Goal: Transaction & Acquisition: Obtain resource

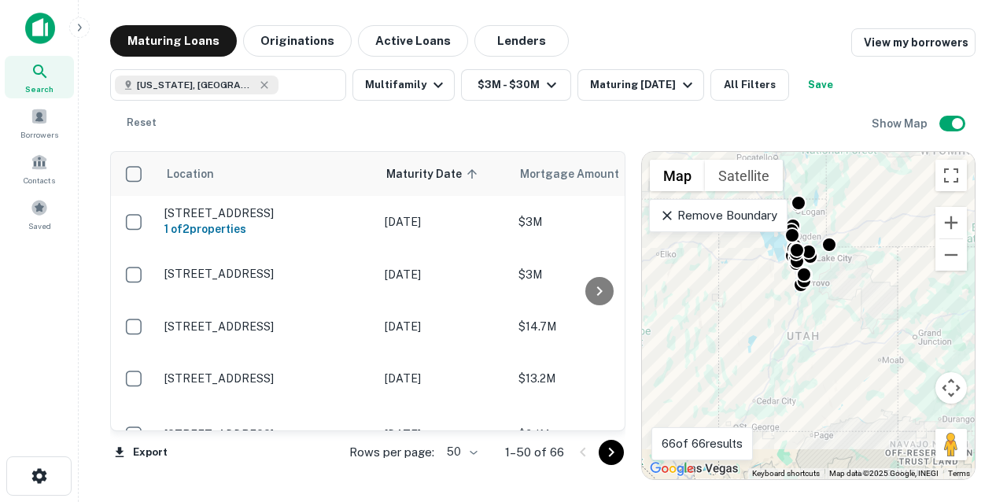
click at [474, 450] on body "Search Borrowers Contacts Saved Maturing Loans Originations Active Loans Lender…" at bounding box center [503, 251] width 1007 height 502
click at [460, 467] on li "100" at bounding box center [462, 469] width 46 height 28
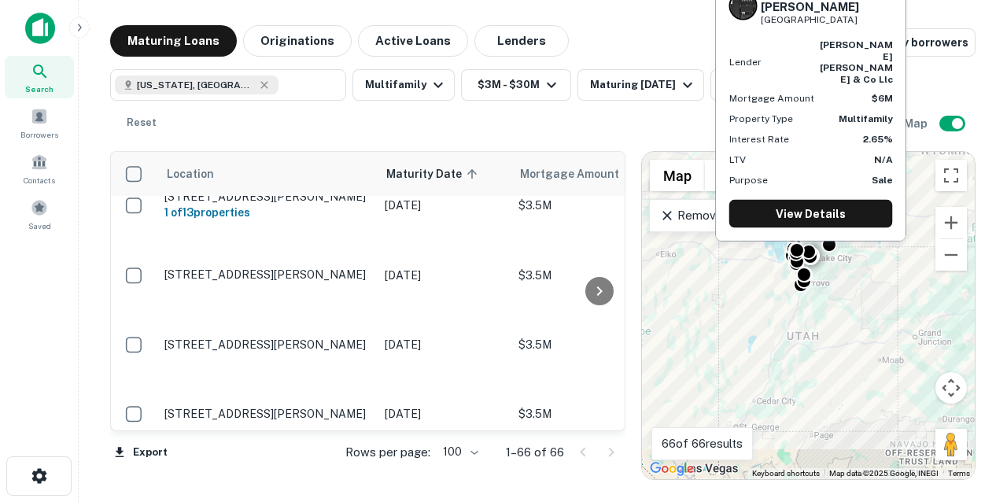
scroll to position [2721, 0]
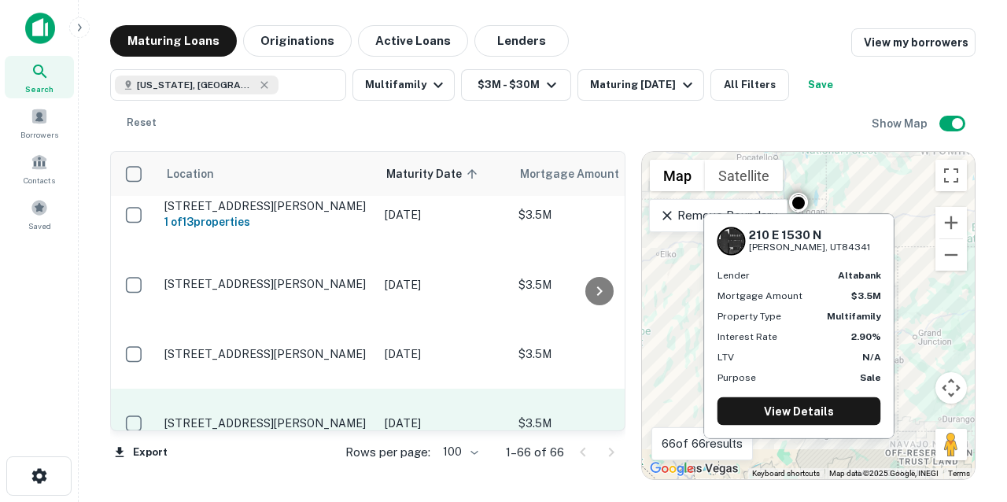
click at [294, 416] on p "[STREET_ADDRESS][PERSON_NAME]" at bounding box center [266, 423] width 205 height 14
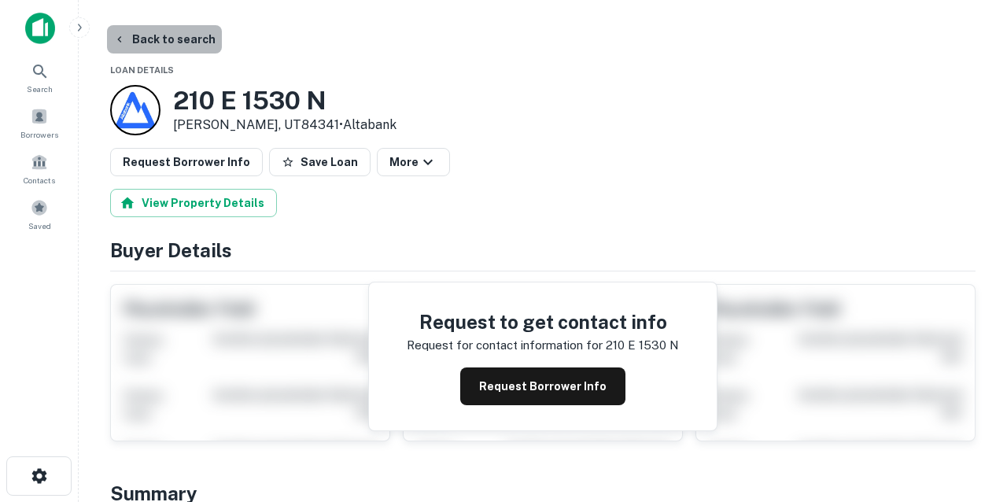
click at [177, 45] on button "Back to search" at bounding box center [164, 39] width 115 height 28
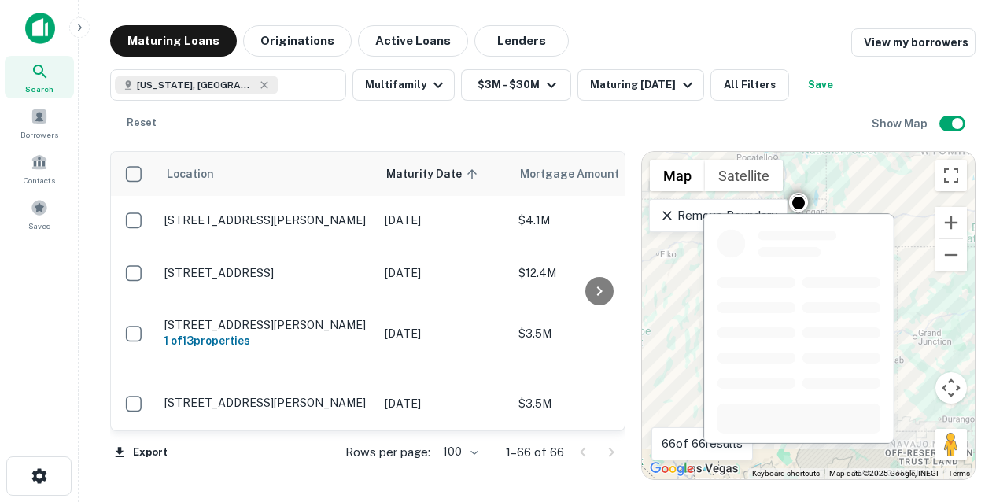
scroll to position [2584, 0]
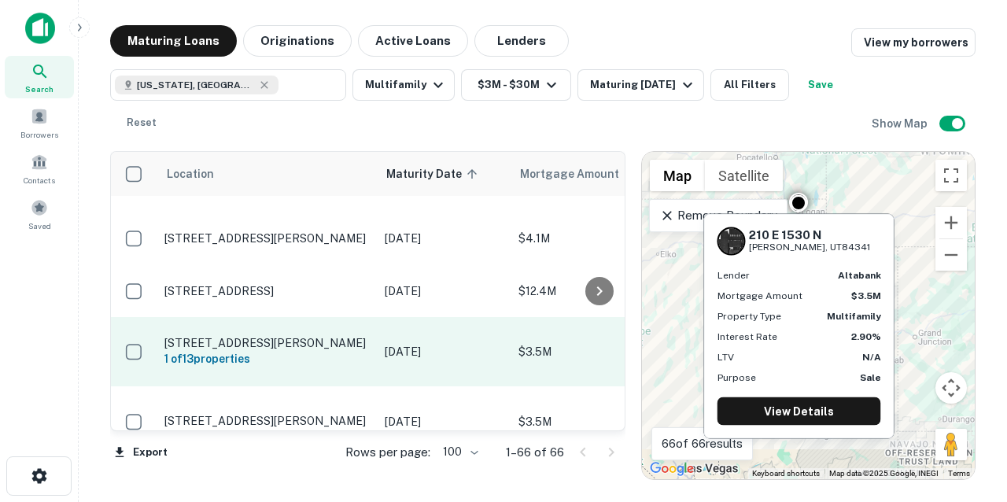
click at [260, 336] on p "[STREET_ADDRESS][PERSON_NAME]" at bounding box center [266, 343] width 205 height 14
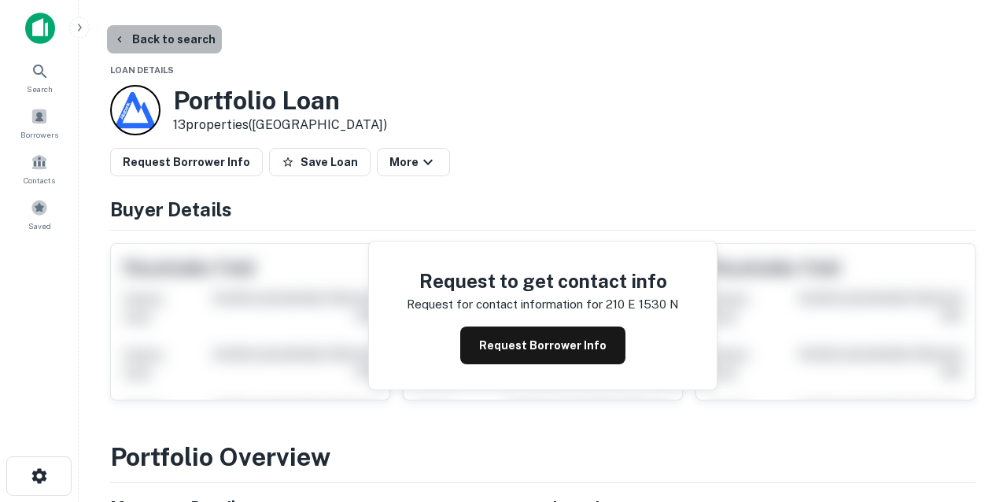
click at [202, 42] on button "Back to search" at bounding box center [164, 39] width 115 height 28
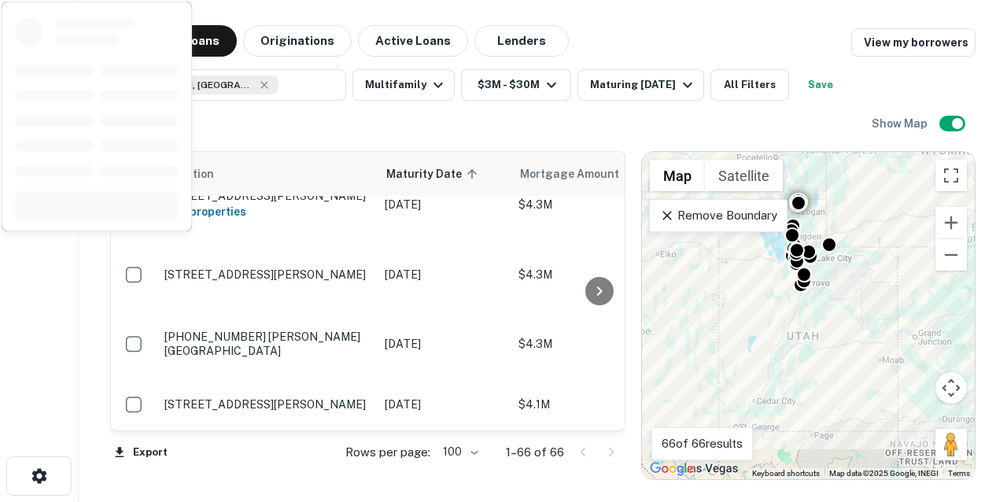
scroll to position [2416, 0]
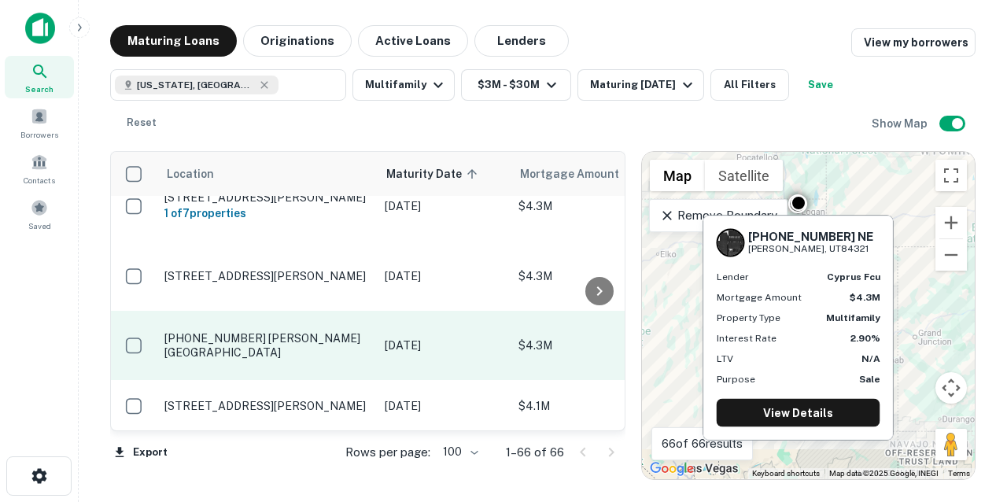
click at [293, 331] on p "[PHONE_NUMBER] [PERSON_NAME][GEOGRAPHIC_DATA]" at bounding box center [266, 345] width 205 height 28
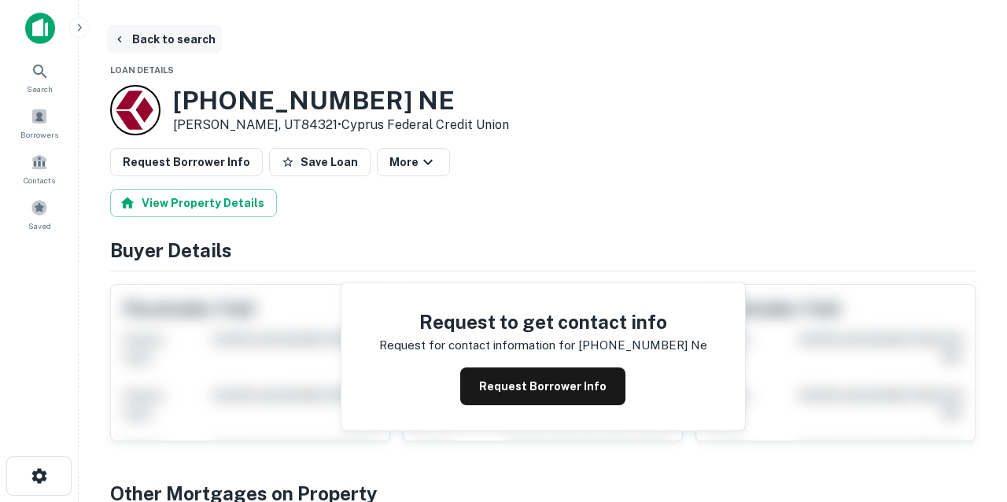
click at [194, 38] on button "Back to search" at bounding box center [164, 39] width 115 height 28
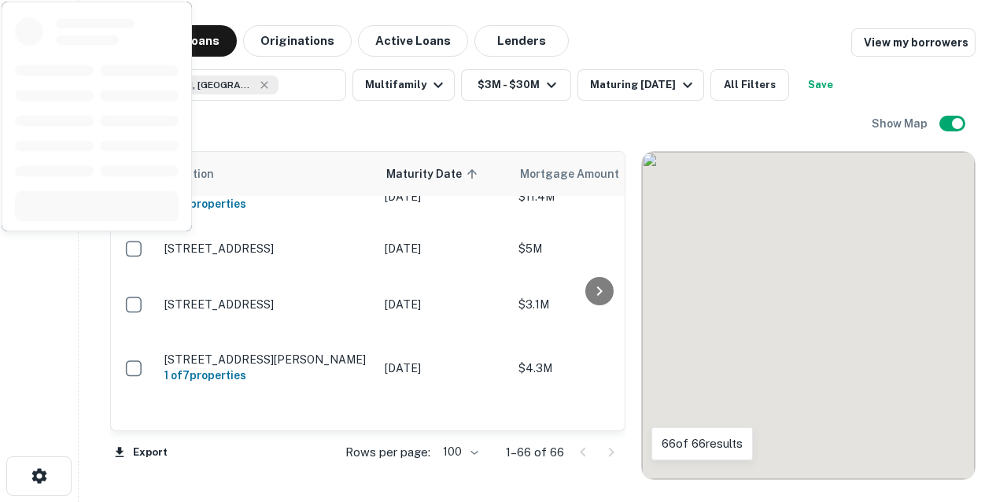
scroll to position [2253, 0]
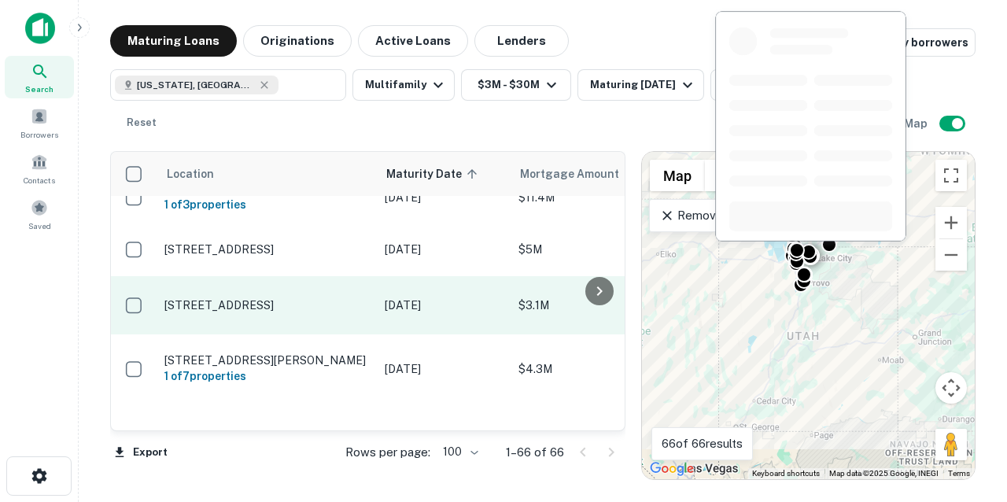
click at [278, 298] on p "[STREET_ADDRESS]" at bounding box center [266, 305] width 205 height 14
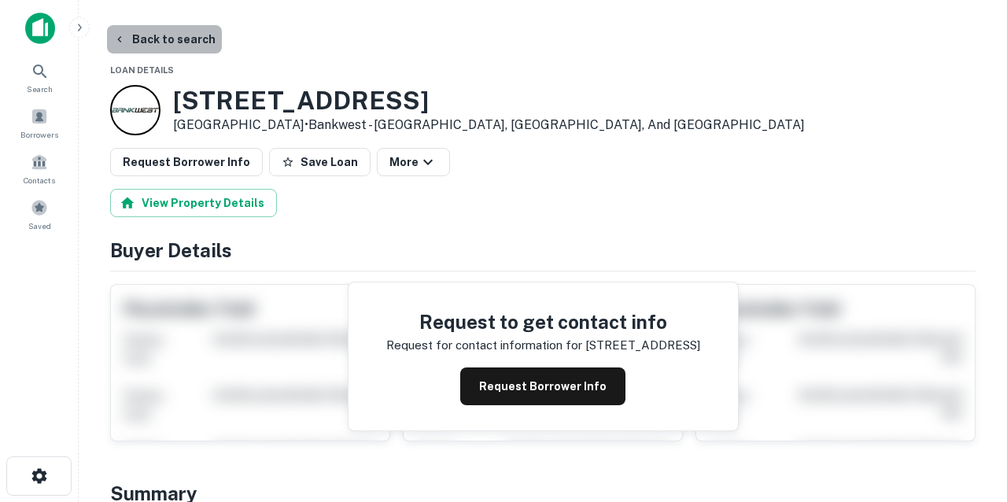
click at [192, 44] on button "Back to search" at bounding box center [164, 39] width 115 height 28
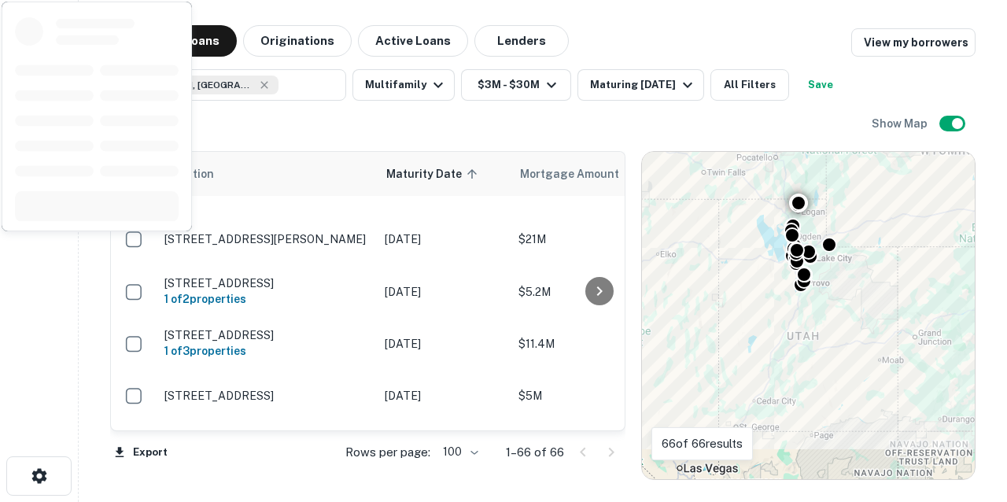
scroll to position [2101, 0]
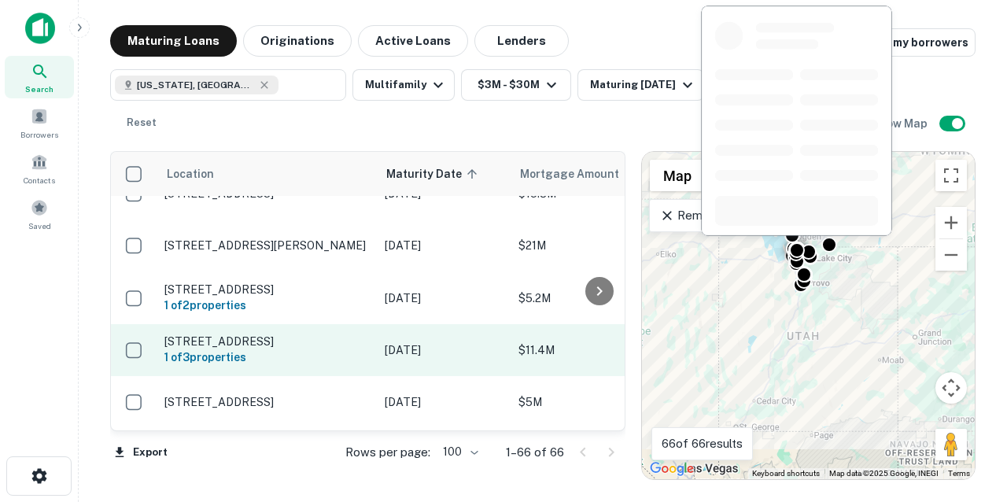
click at [303, 334] on p "[STREET_ADDRESS]" at bounding box center [266, 341] width 205 height 14
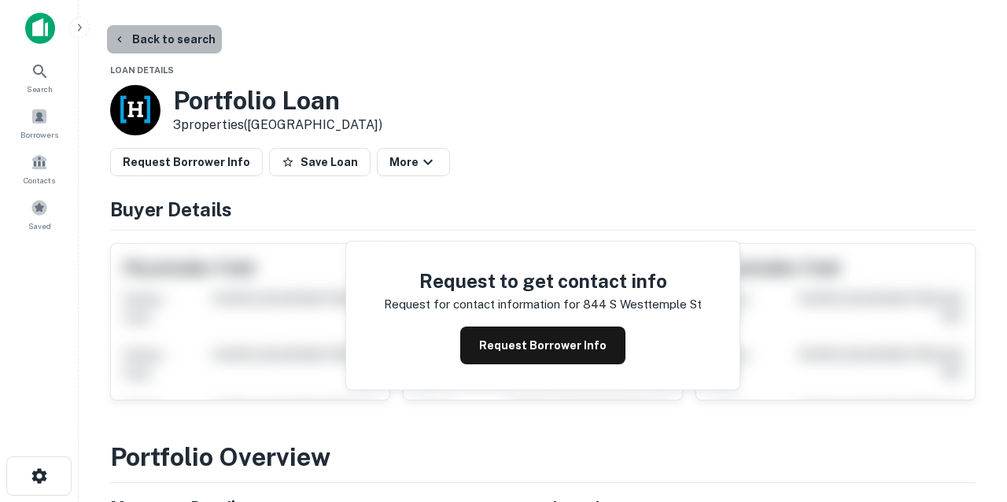
click at [194, 42] on button "Back to search" at bounding box center [164, 39] width 115 height 28
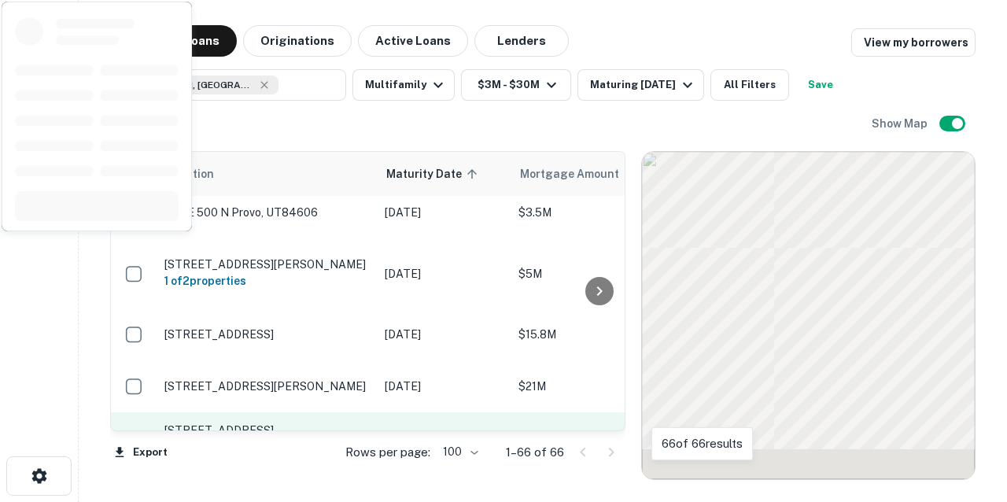
scroll to position [1946, 0]
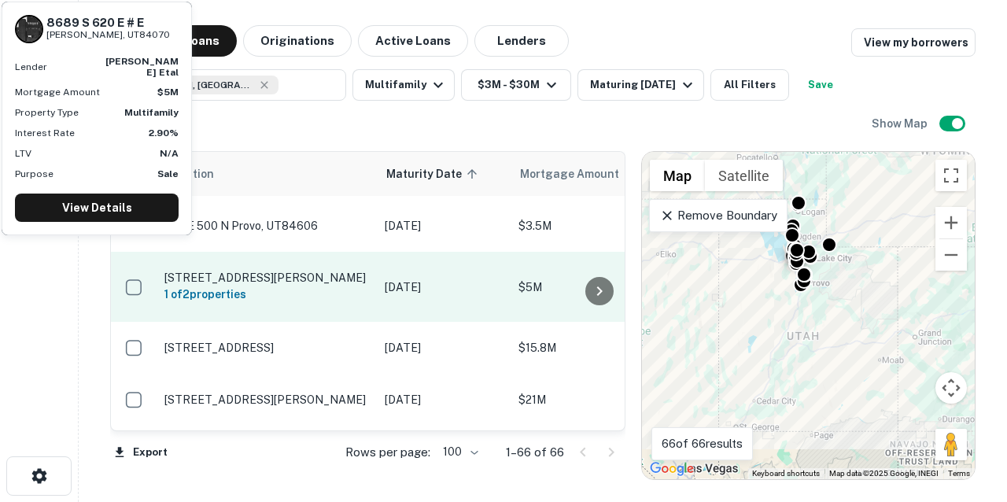
click at [275, 271] on p "[STREET_ADDRESS][PERSON_NAME]" at bounding box center [266, 278] width 205 height 14
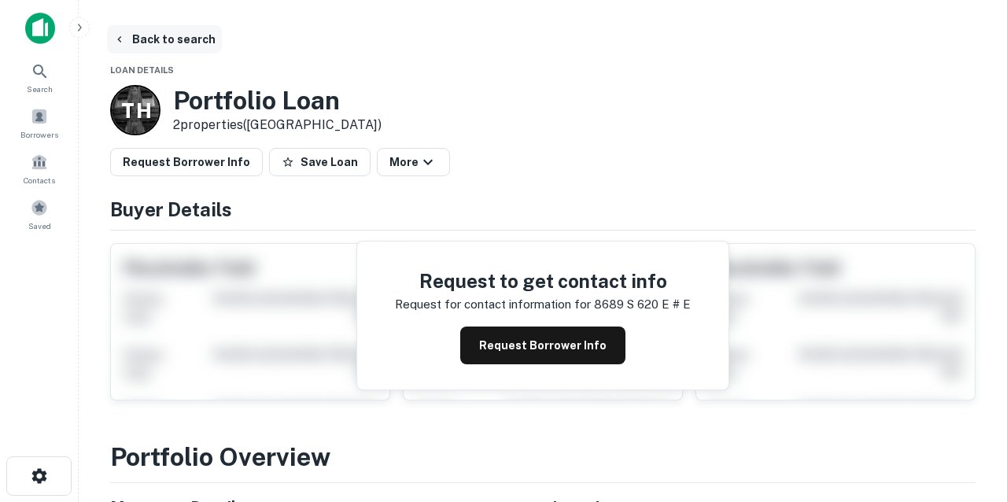
click at [185, 37] on button "Back to search" at bounding box center [164, 39] width 115 height 28
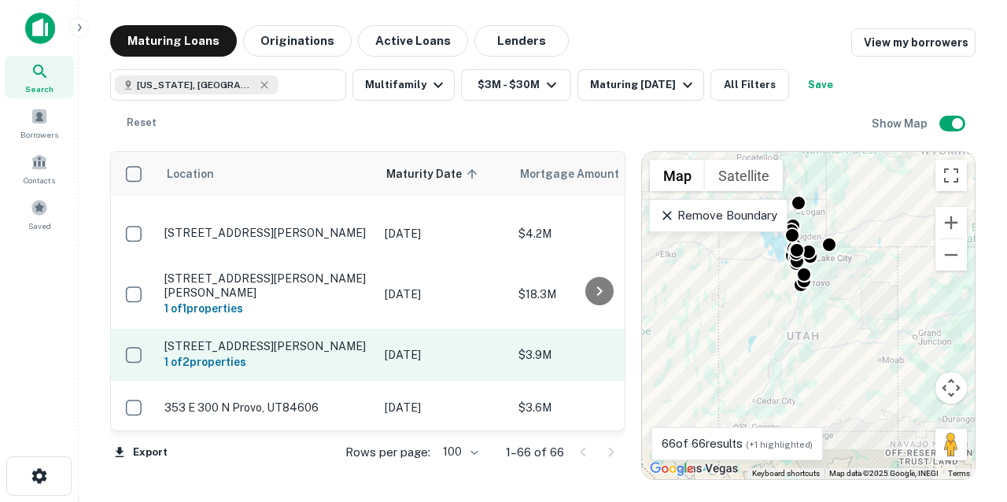
scroll to position [1537, 0]
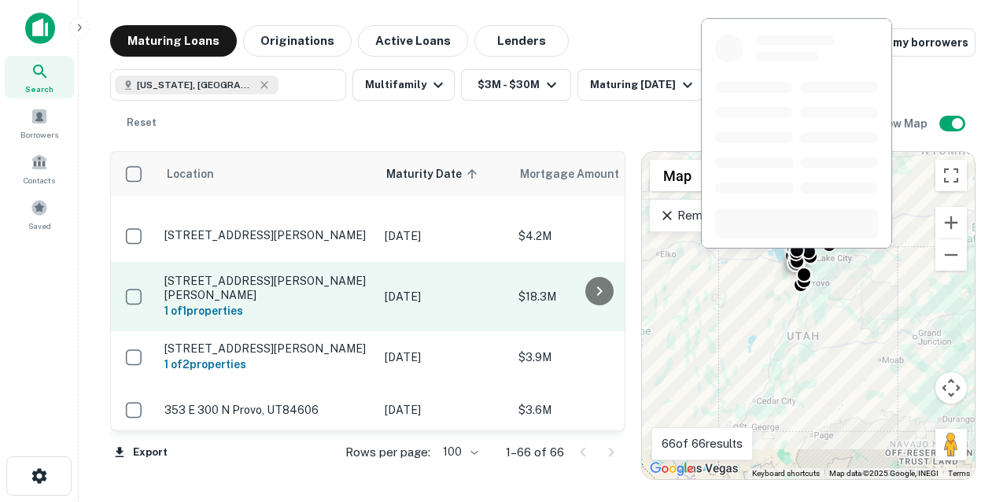
click at [270, 274] on p "[STREET_ADDRESS][PERSON_NAME][PERSON_NAME]" at bounding box center [266, 288] width 205 height 28
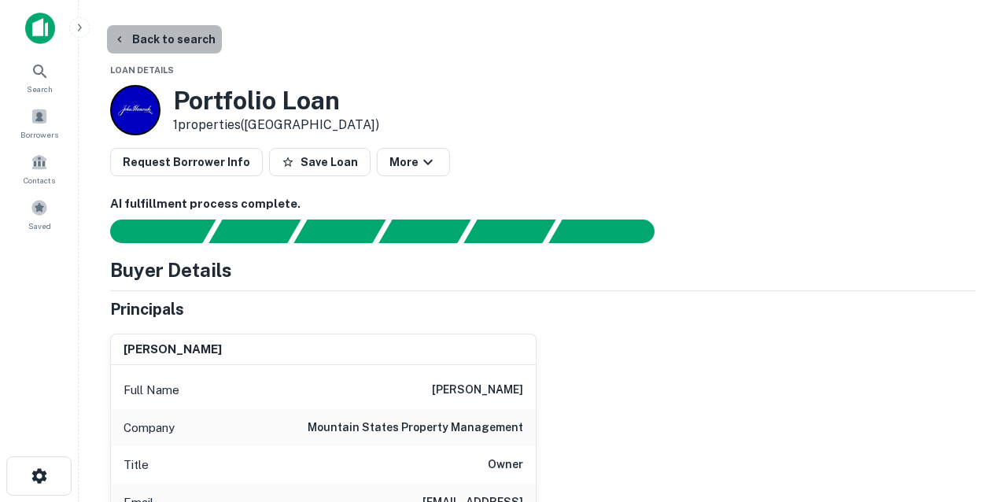
click at [178, 40] on button "Back to search" at bounding box center [164, 39] width 115 height 28
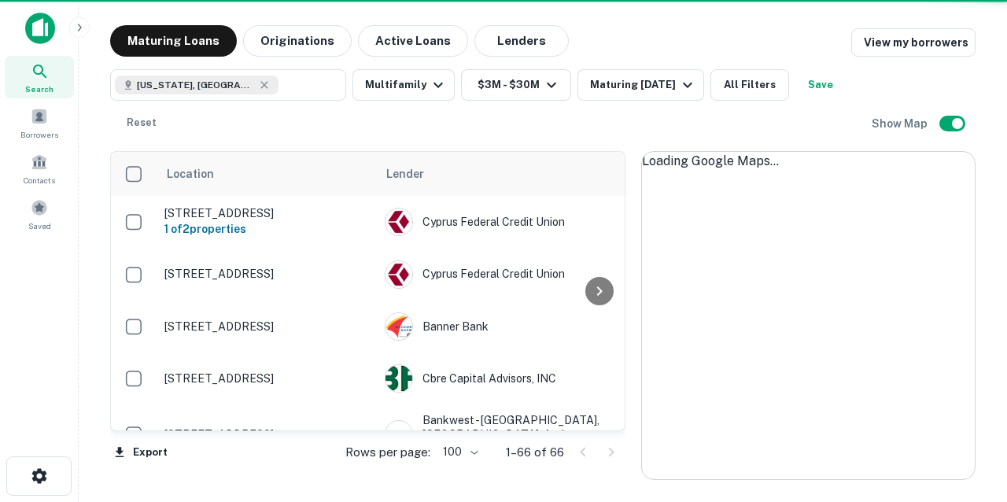
scroll to position [1537, 0]
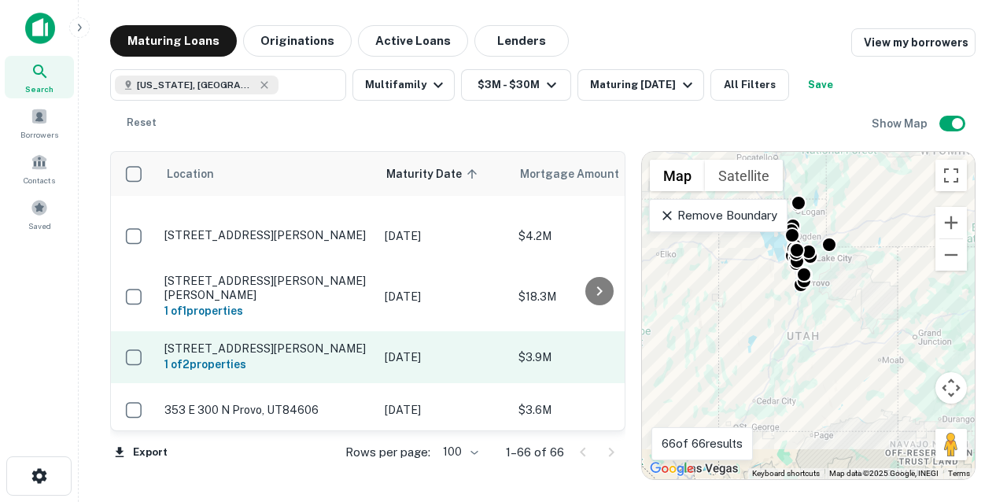
click at [301, 341] on p "[STREET_ADDRESS][PERSON_NAME]" at bounding box center [266, 348] width 205 height 14
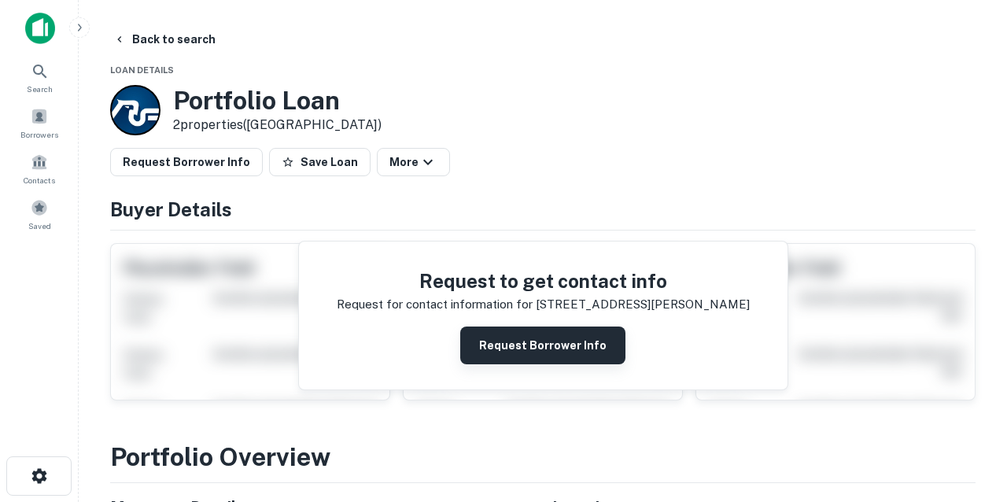
click at [500, 350] on button "Request Borrower Info" at bounding box center [542, 346] width 165 height 38
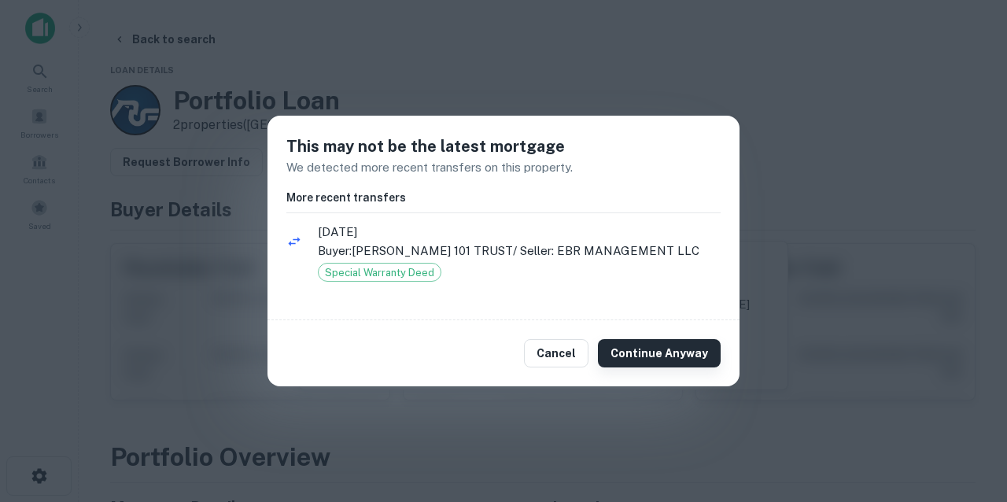
click at [619, 352] on button "Continue Anyway" at bounding box center [659, 353] width 123 height 28
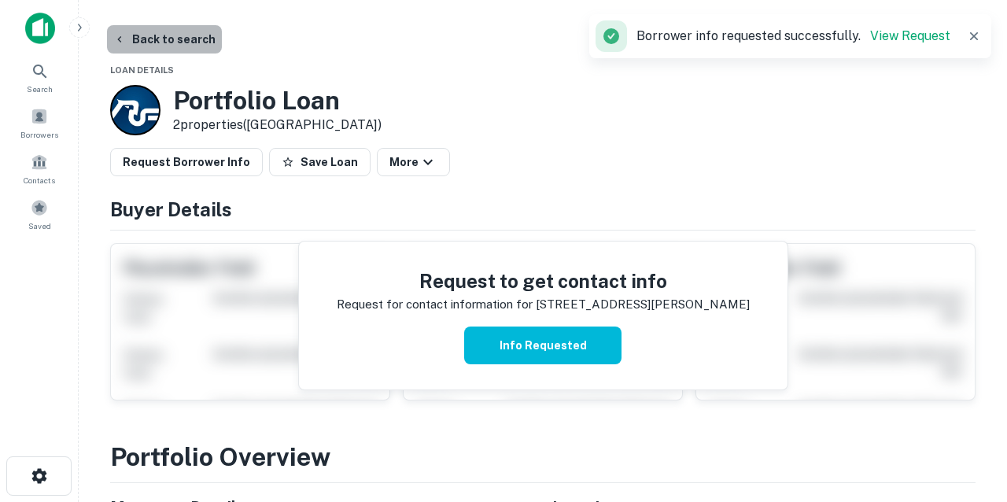
click at [170, 35] on button "Back to search" at bounding box center [164, 39] width 115 height 28
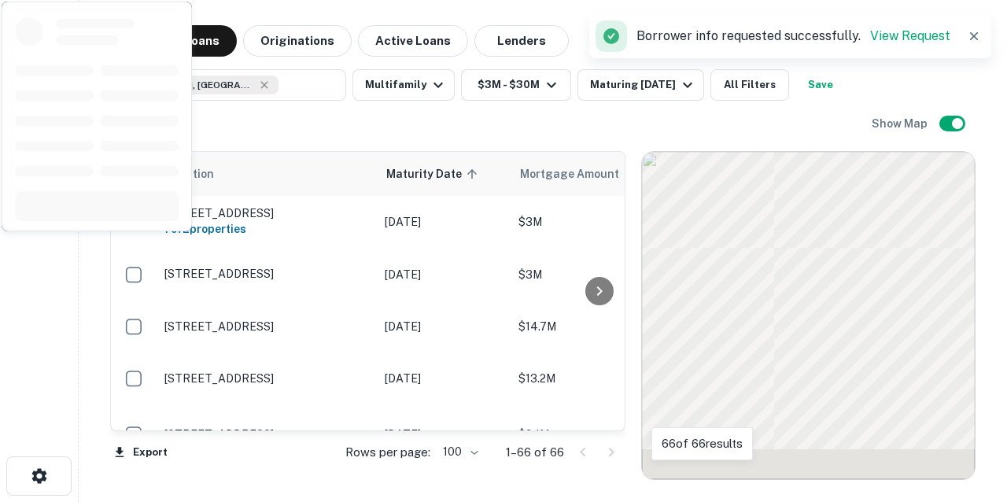
scroll to position [1537, 0]
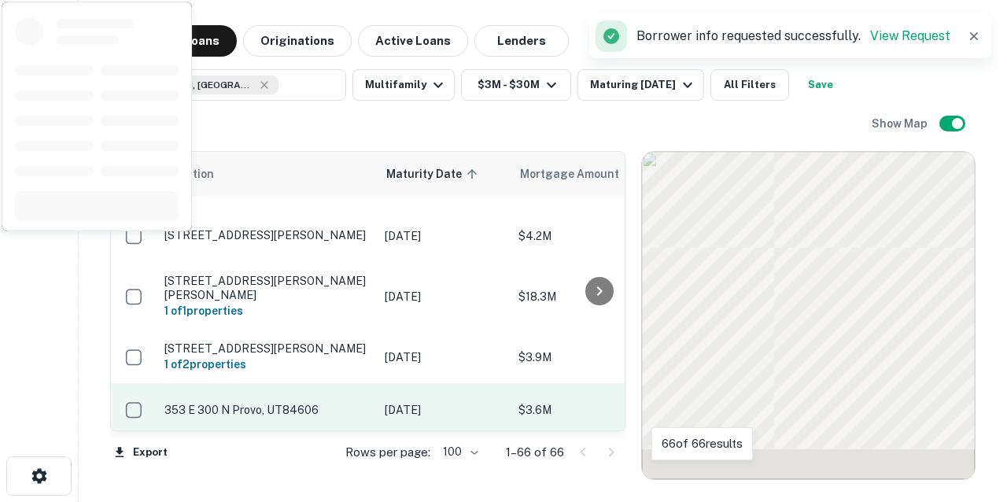
click at [278, 403] on p "353 E 300 N Provo, UT84606" at bounding box center [266, 410] width 205 height 14
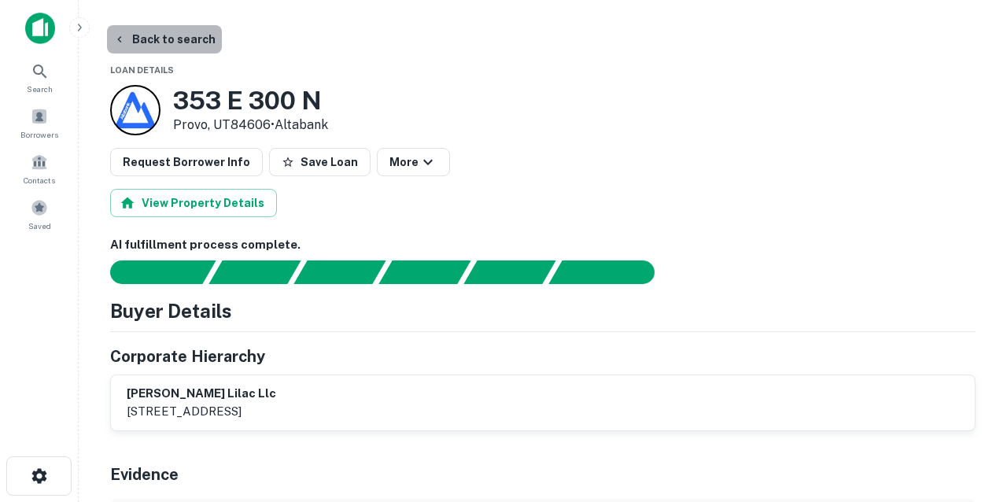
click at [178, 42] on button "Back to search" at bounding box center [164, 39] width 115 height 28
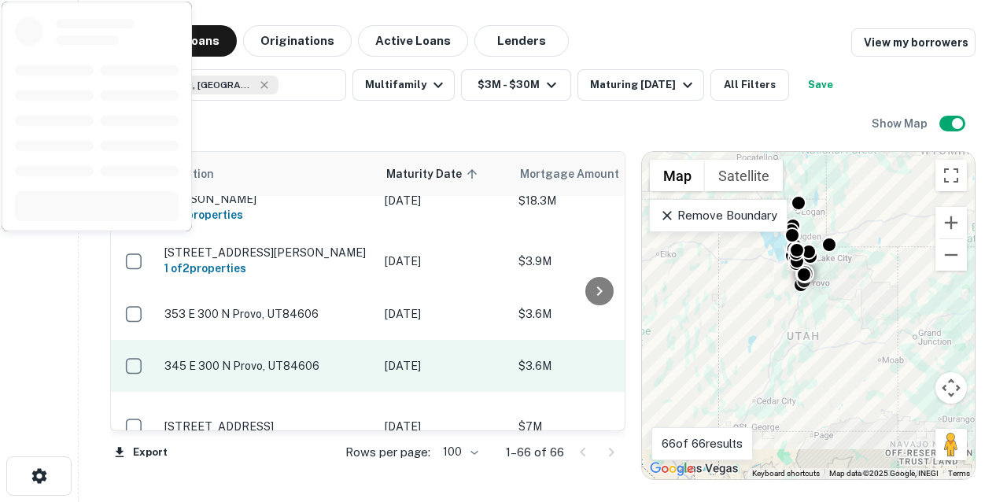
scroll to position [1639, 0]
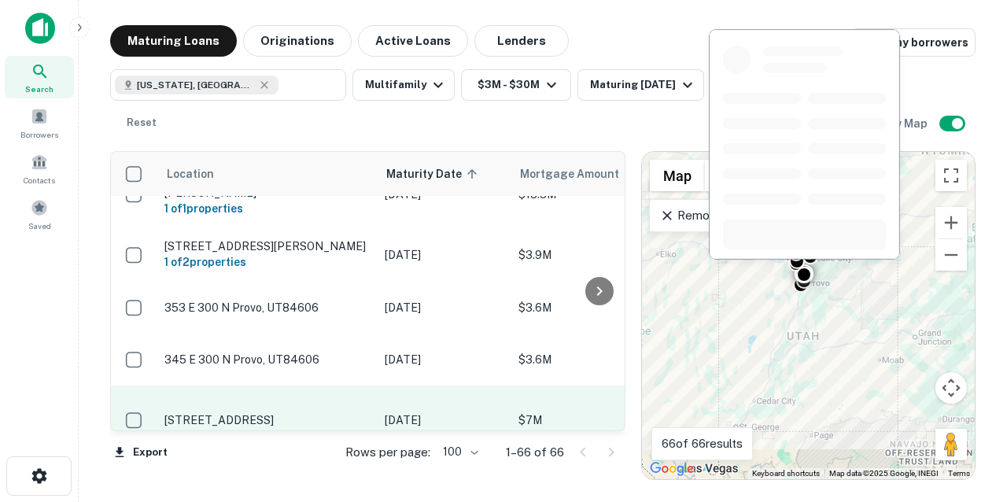
click at [297, 413] on p "[STREET_ADDRESS]" at bounding box center [266, 420] width 205 height 14
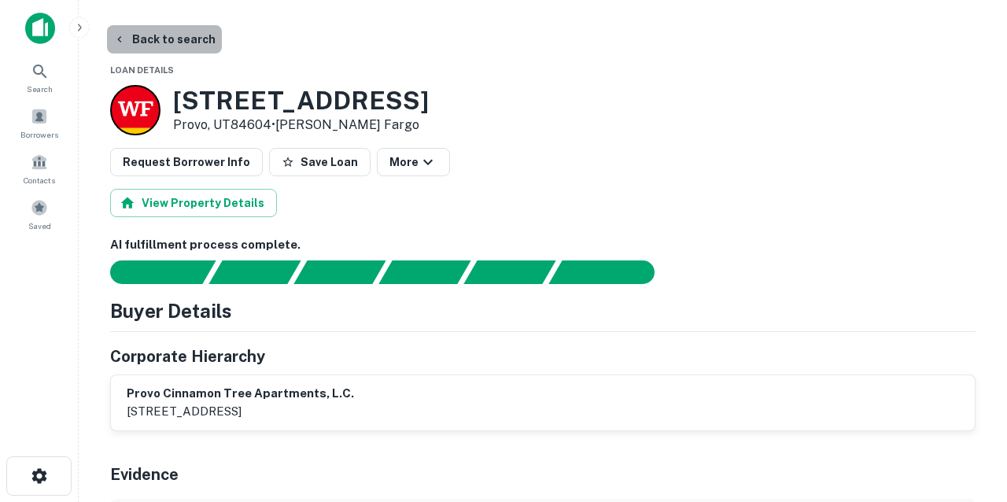
click at [174, 41] on button "Back to search" at bounding box center [164, 39] width 115 height 28
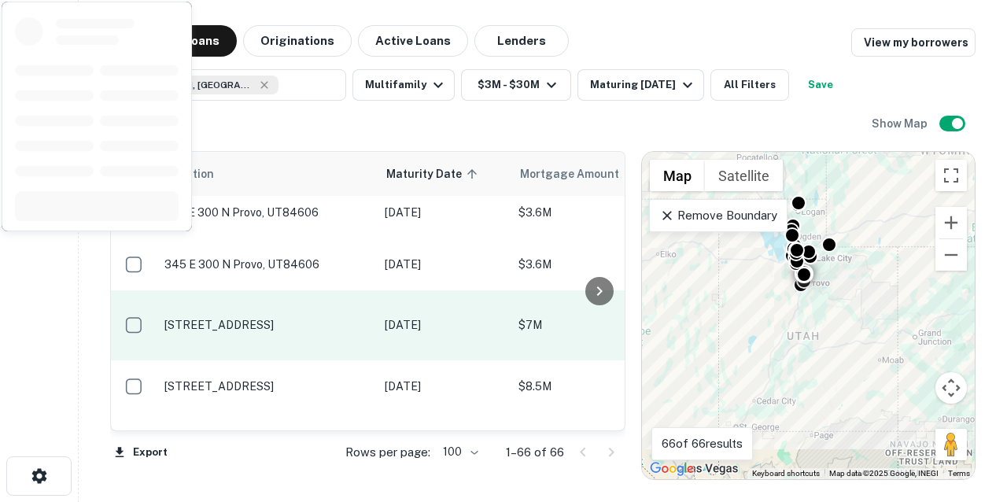
scroll to position [1736, 0]
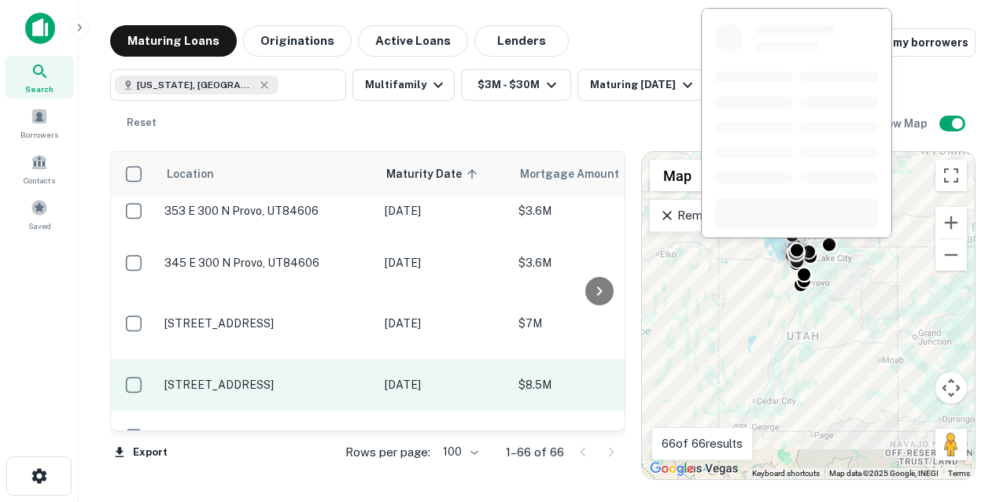
click at [288, 378] on p "[STREET_ADDRESS]" at bounding box center [266, 385] width 205 height 14
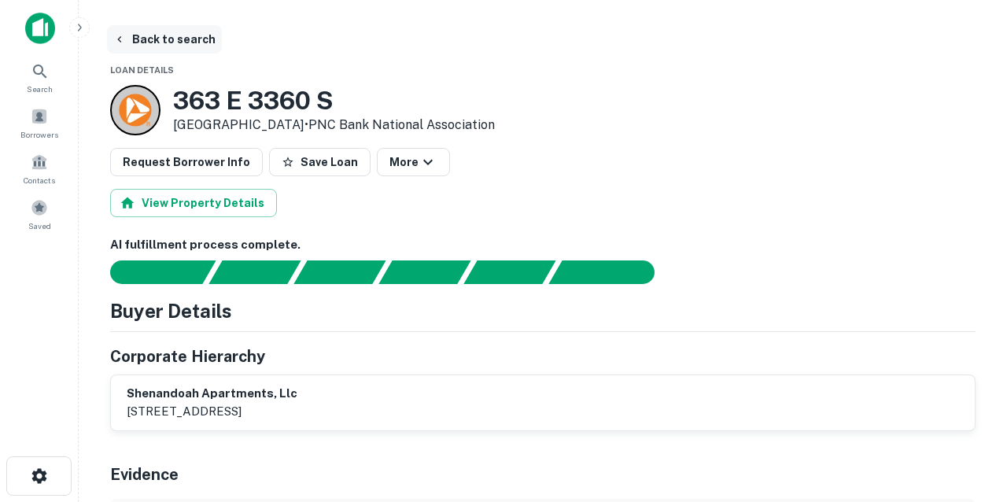
click at [174, 42] on button "Back to search" at bounding box center [164, 39] width 115 height 28
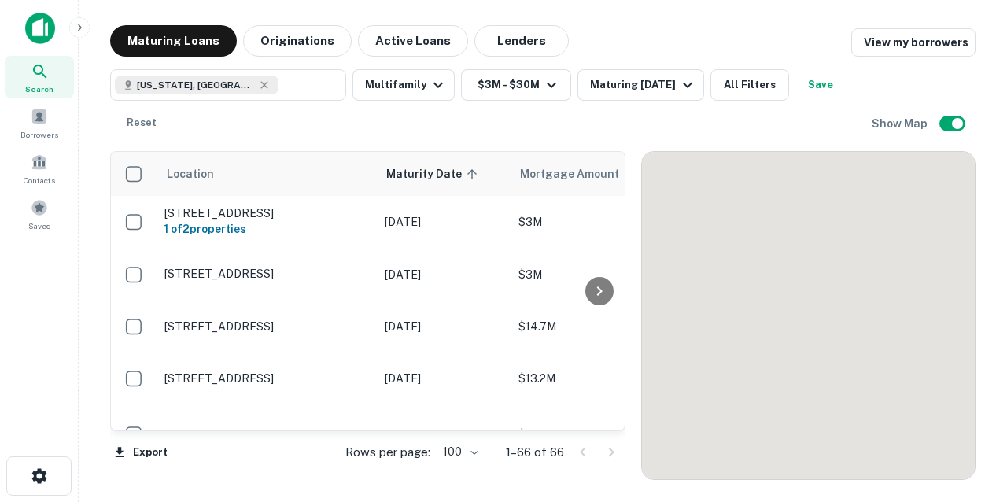
scroll to position [1736, 0]
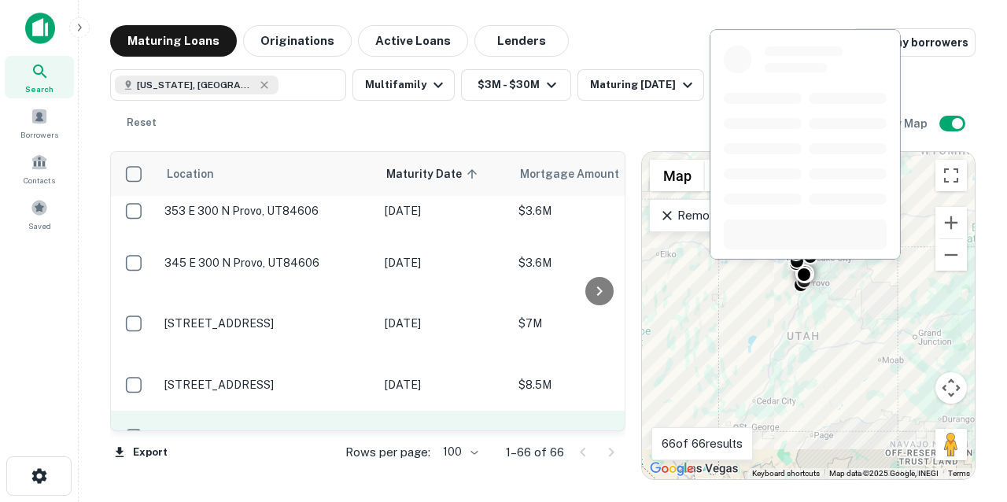
click at [315, 430] on p "280 E 500 N Provo, UT84606" at bounding box center [266, 437] width 205 height 14
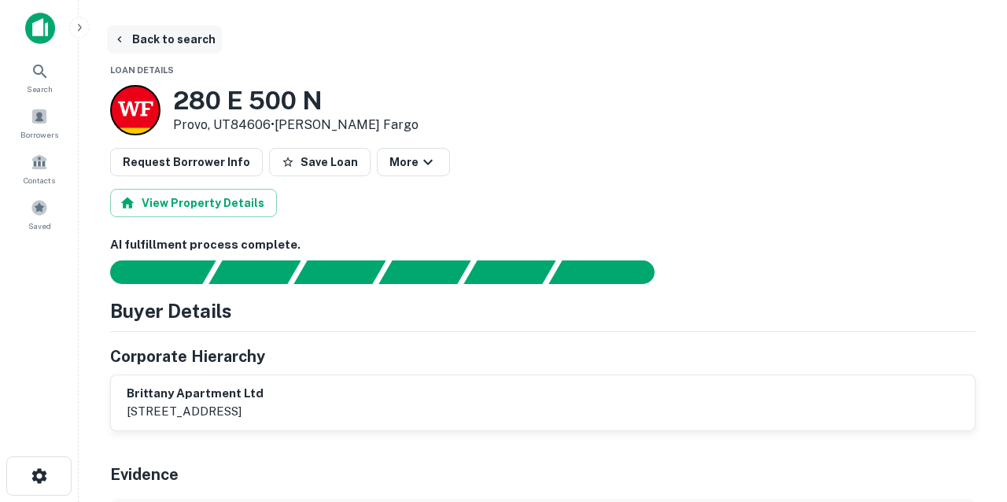
click at [169, 42] on button "Back to search" at bounding box center [164, 39] width 115 height 28
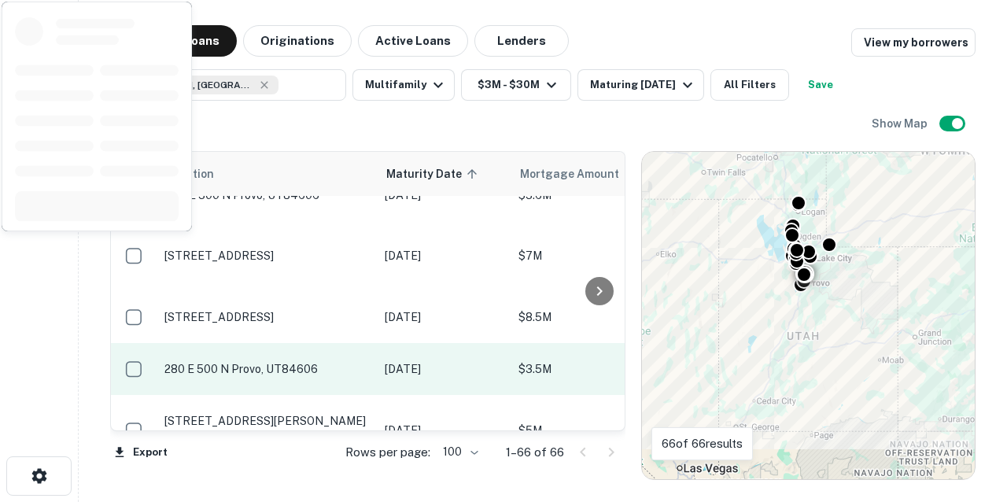
scroll to position [1819, 0]
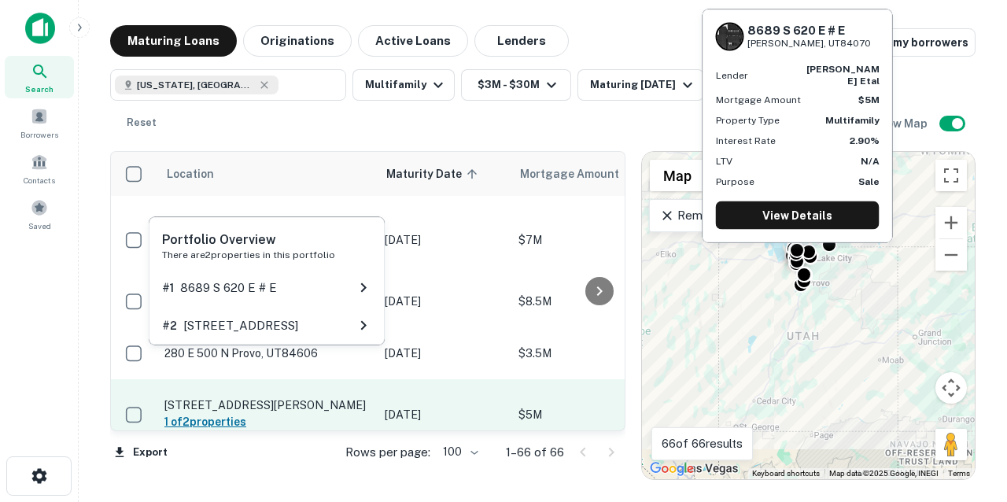
click at [279, 413] on h6 "1 of 2 properties" at bounding box center [266, 421] width 205 height 17
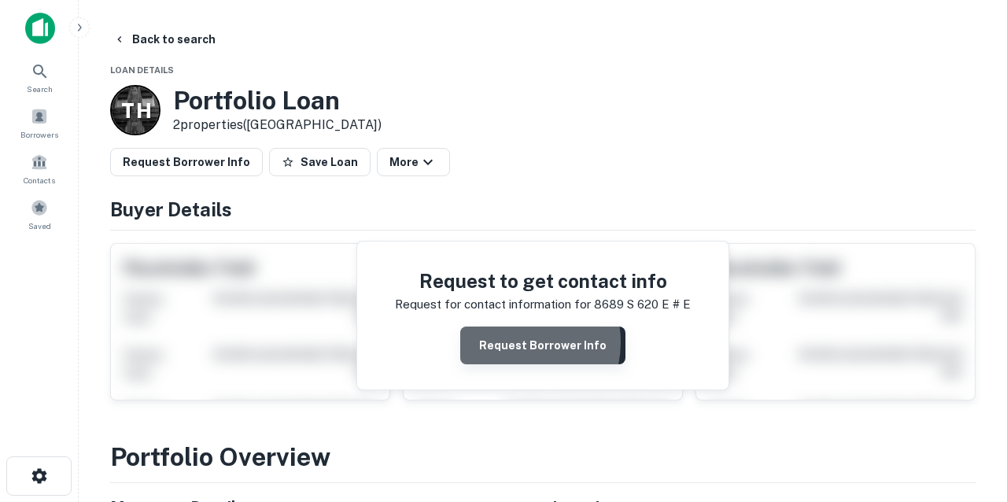
click at [514, 341] on button "Request Borrower Info" at bounding box center [542, 346] width 165 height 38
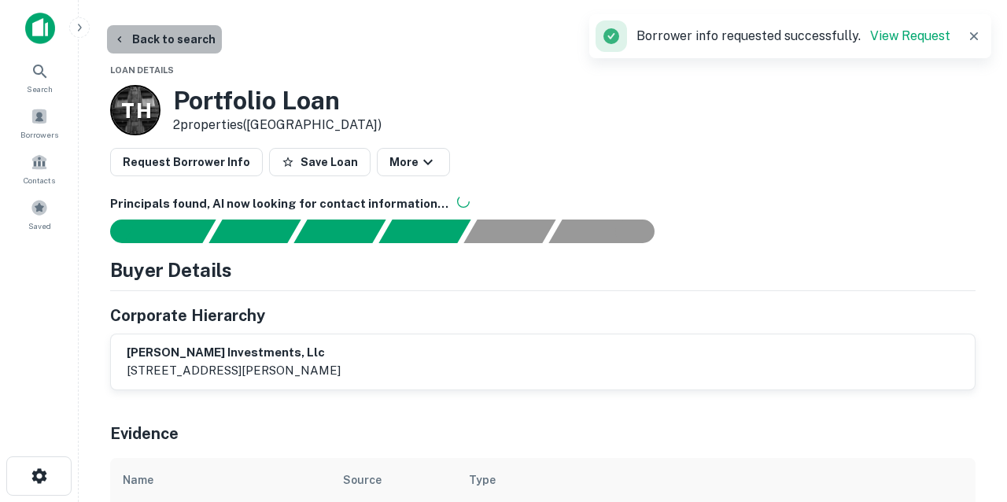
click at [171, 42] on button "Back to search" at bounding box center [164, 39] width 115 height 28
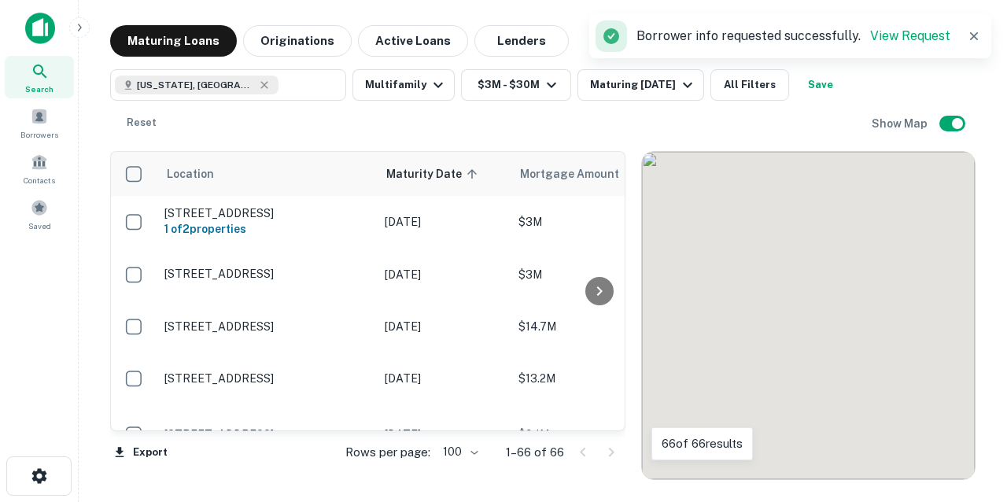
scroll to position [1819, 0]
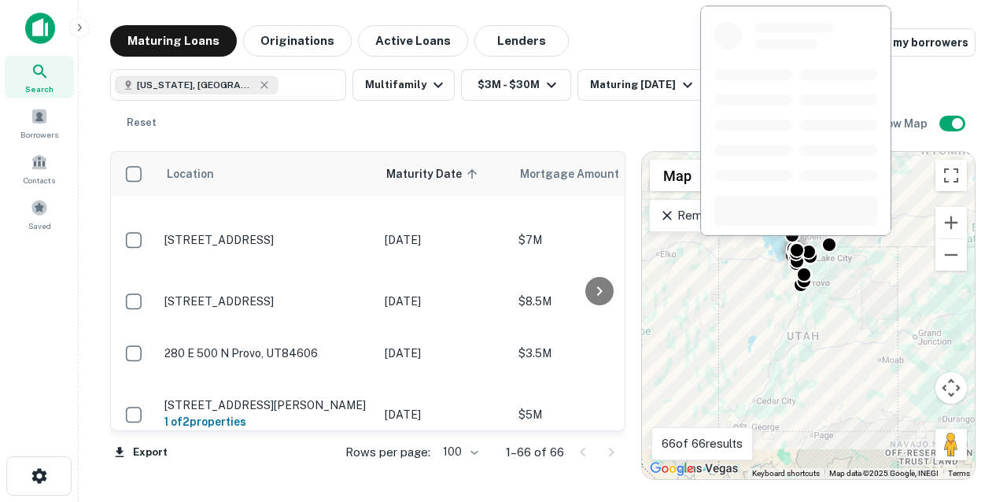
click at [306, 468] on p "[STREET_ADDRESS]" at bounding box center [266, 475] width 205 height 14
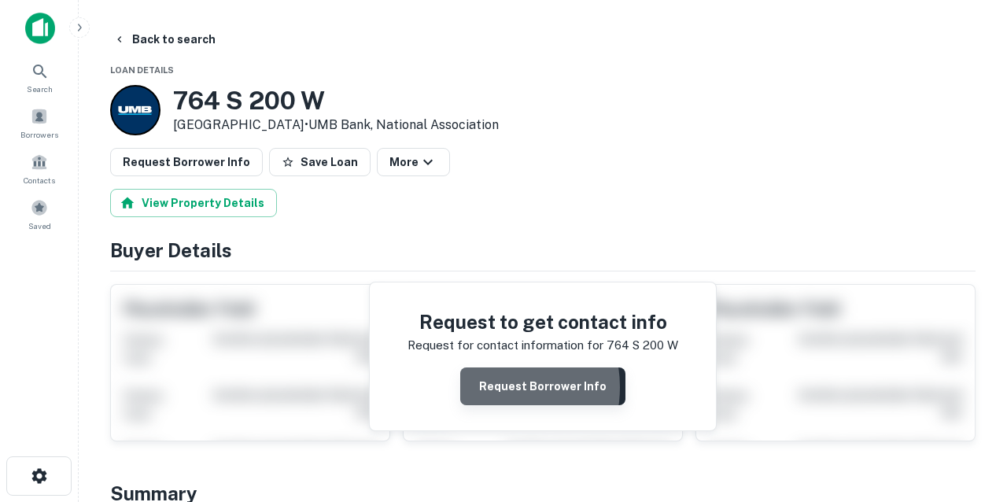
click at [488, 386] on button "Request Borrower Info" at bounding box center [542, 386] width 165 height 38
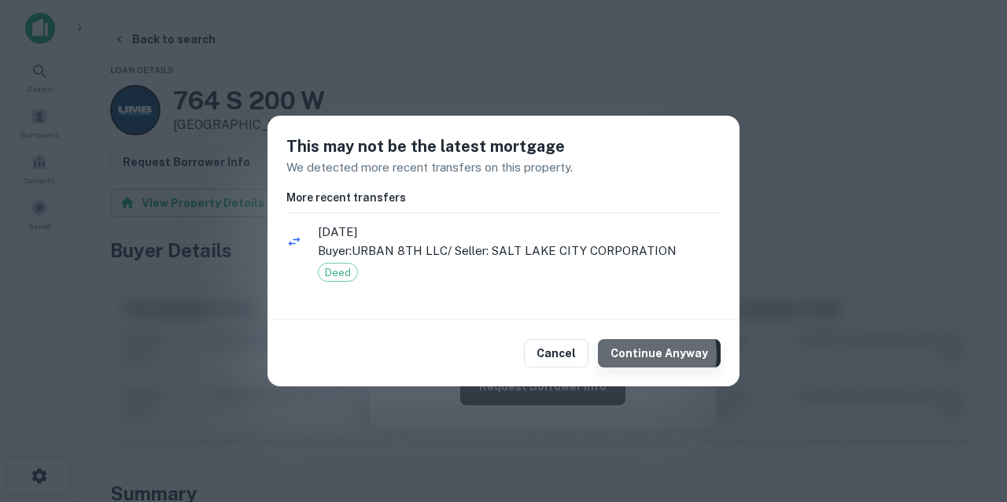
click at [640, 353] on button "Continue Anyway" at bounding box center [659, 353] width 123 height 28
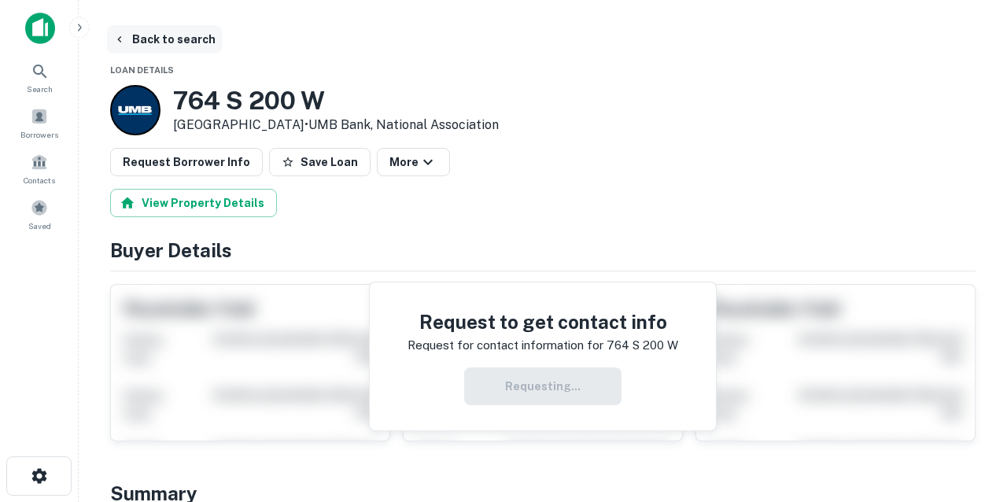
click at [188, 44] on button "Back to search" at bounding box center [164, 39] width 115 height 28
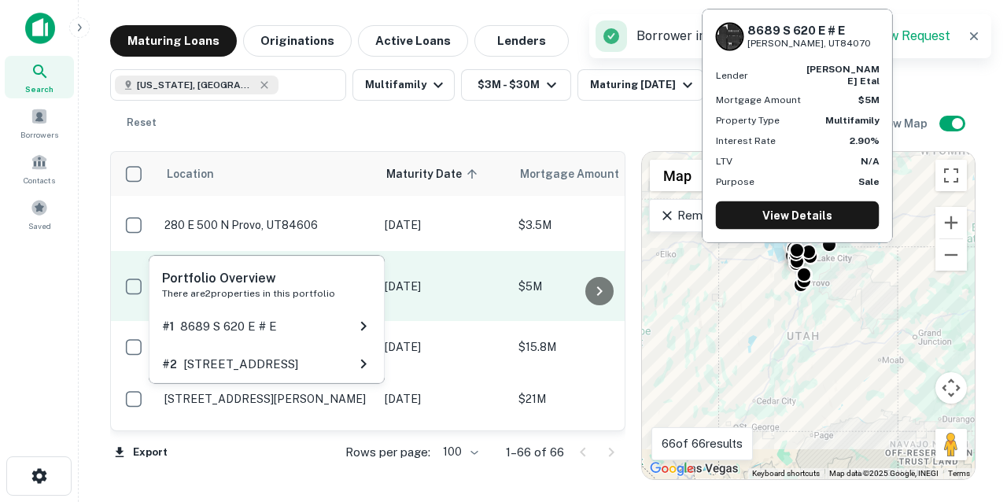
scroll to position [1948, 0]
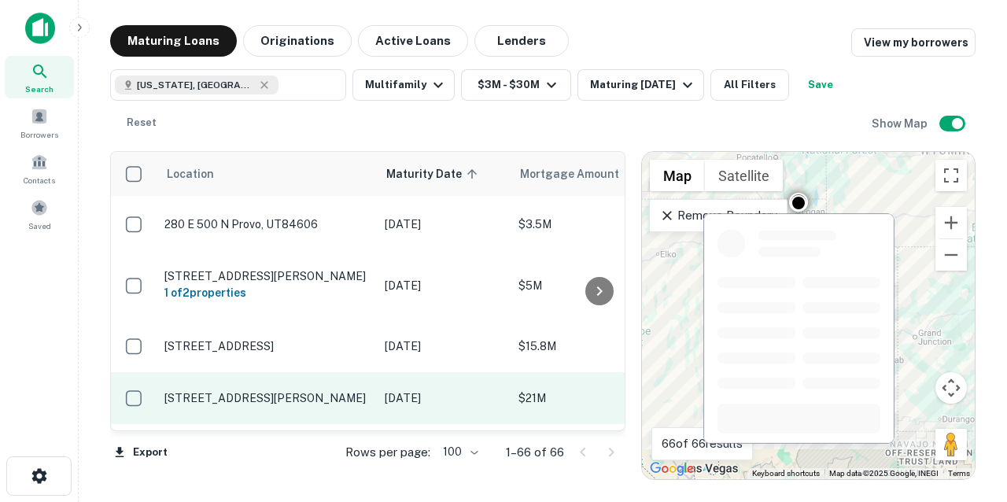
click at [275, 391] on p "[STREET_ADDRESS][PERSON_NAME]" at bounding box center [266, 398] width 205 height 14
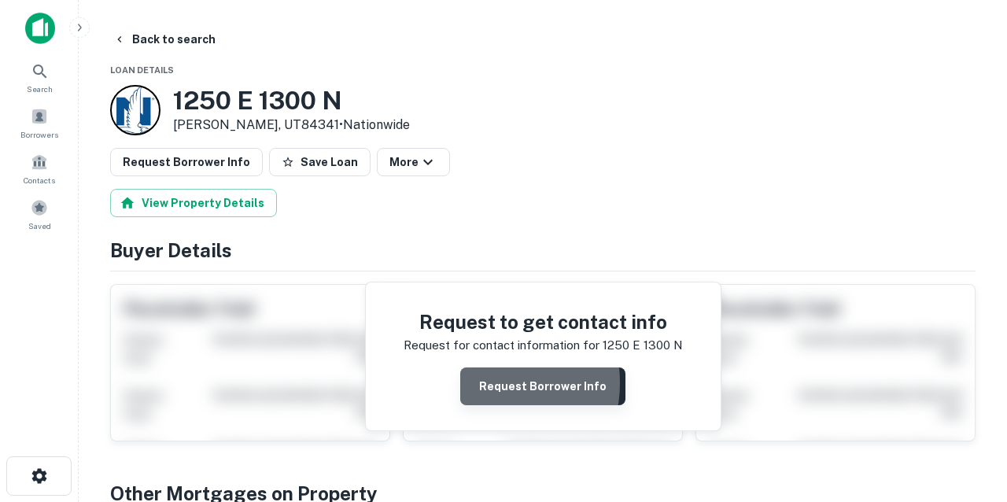
click at [489, 382] on button "Request Borrower Info" at bounding box center [542, 386] width 165 height 38
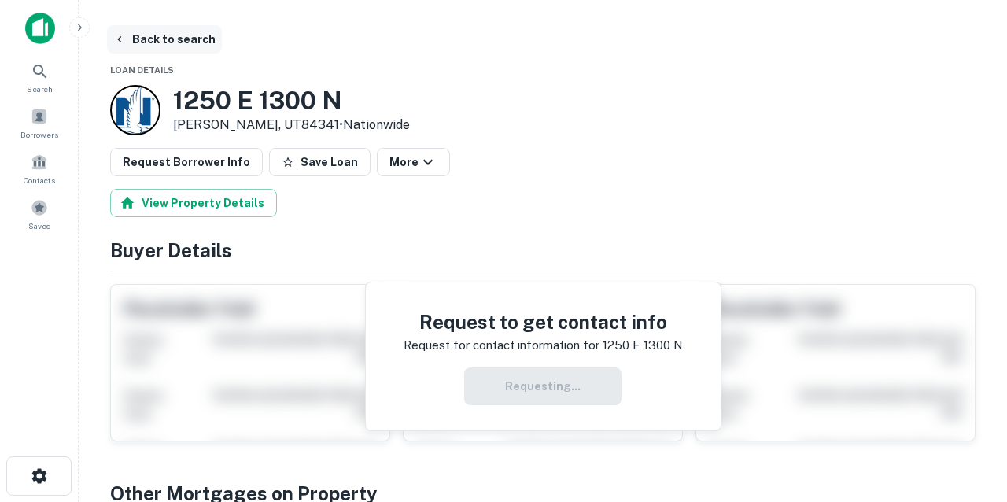
click at [186, 44] on button "Back to search" at bounding box center [164, 39] width 115 height 28
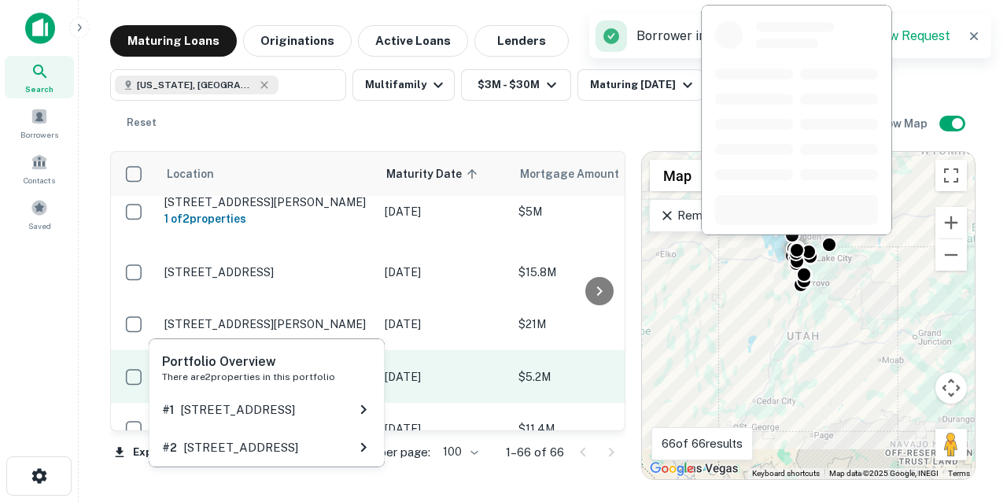
scroll to position [2024, 0]
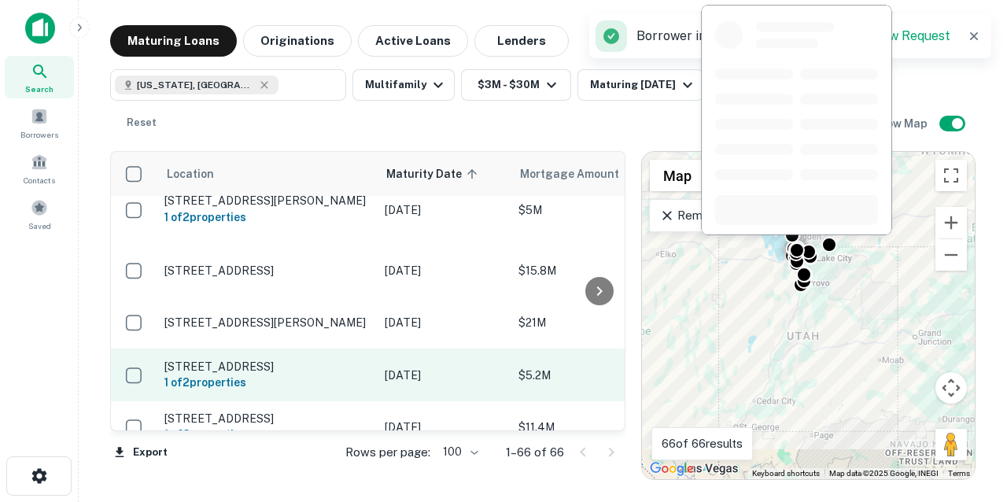
click at [314, 360] on p "[STREET_ADDRESS]" at bounding box center [266, 367] width 205 height 14
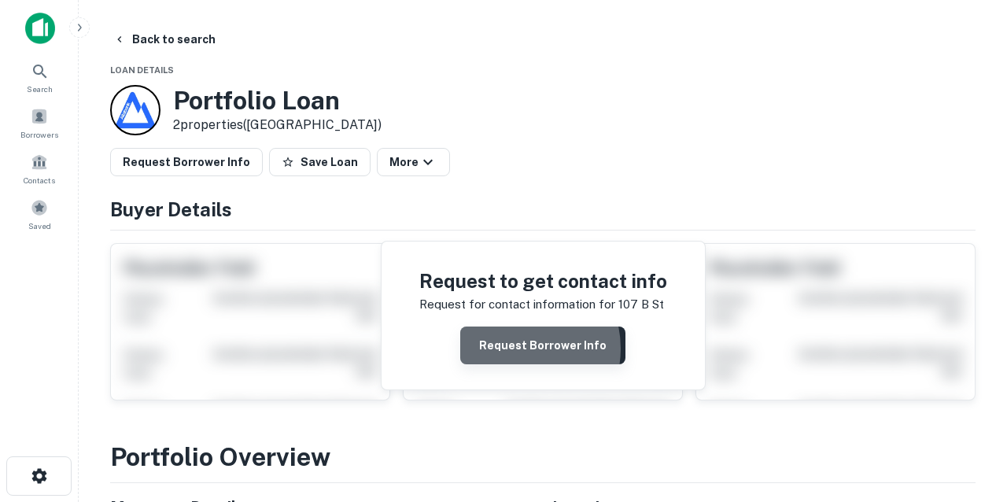
click at [515, 348] on button "Request Borrower Info" at bounding box center [542, 346] width 165 height 38
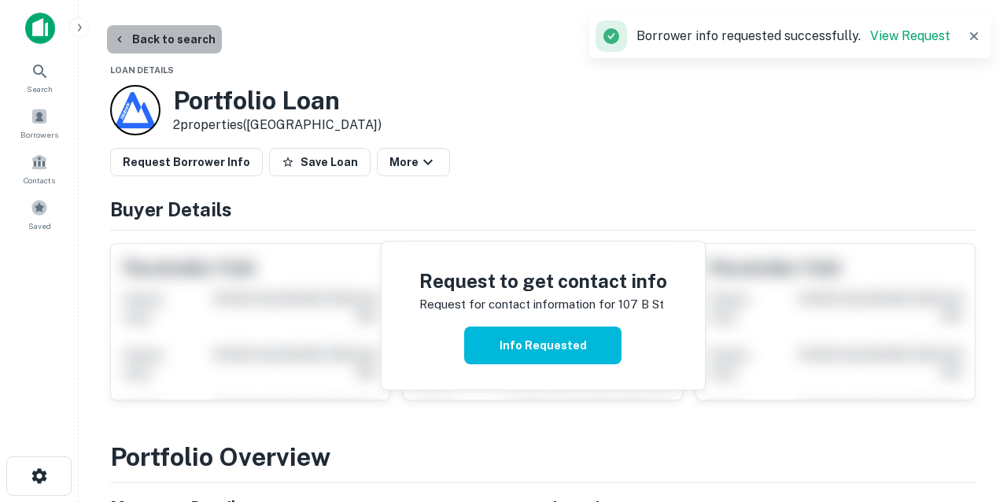
click at [175, 35] on button "Back to search" at bounding box center [164, 39] width 115 height 28
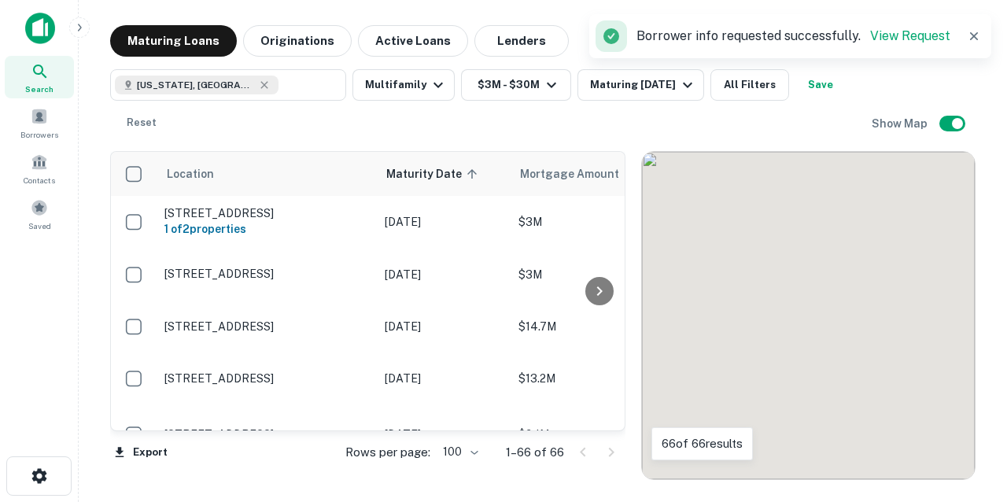
scroll to position [2024, 0]
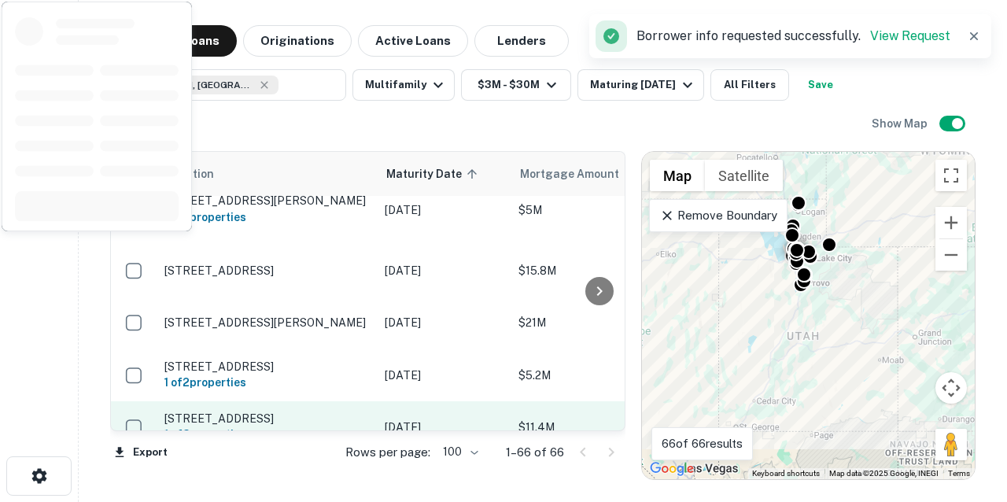
click at [336, 411] on p "[STREET_ADDRESS]" at bounding box center [266, 418] width 205 height 14
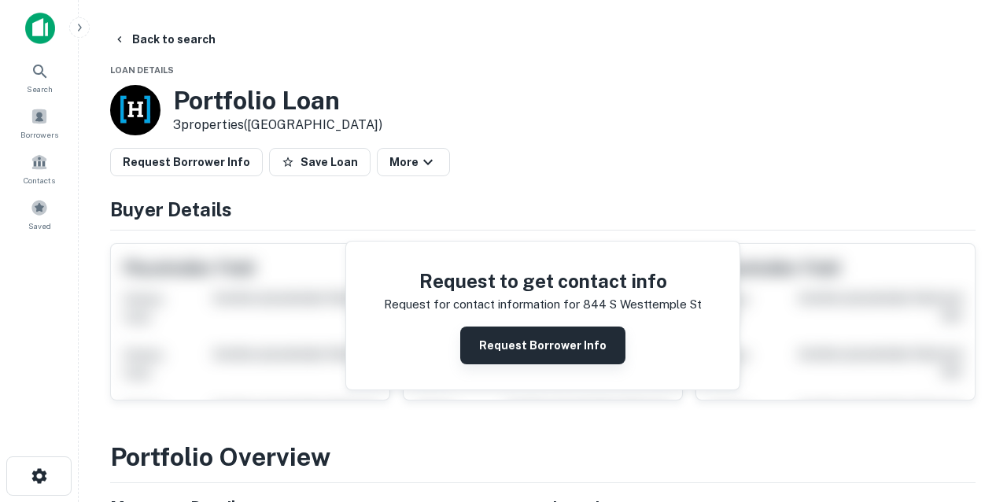
click at [507, 347] on button "Request Borrower Info" at bounding box center [542, 346] width 165 height 38
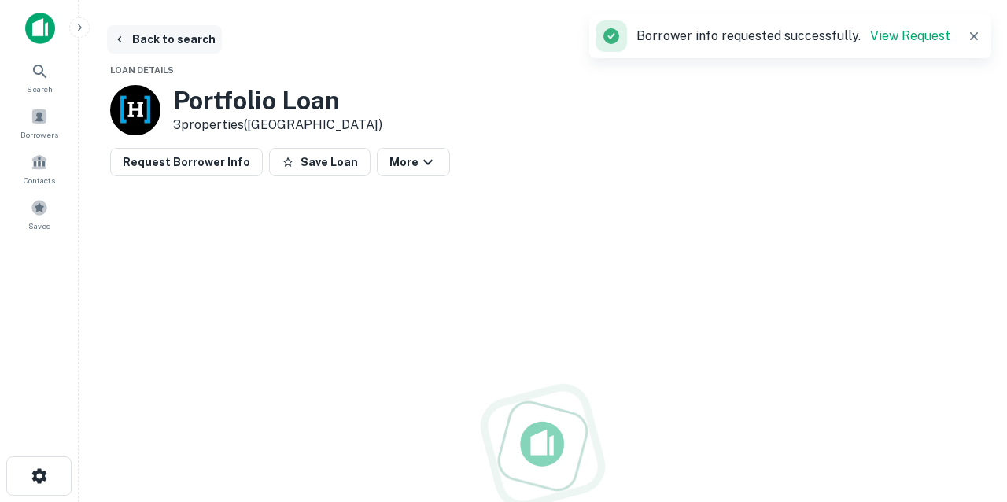
click at [188, 37] on button "Back to search" at bounding box center [164, 39] width 115 height 28
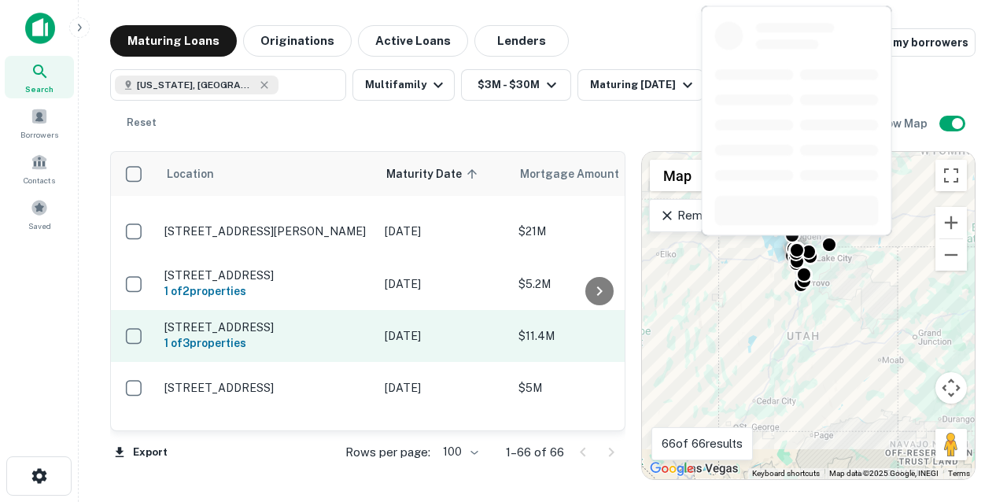
scroll to position [2117, 0]
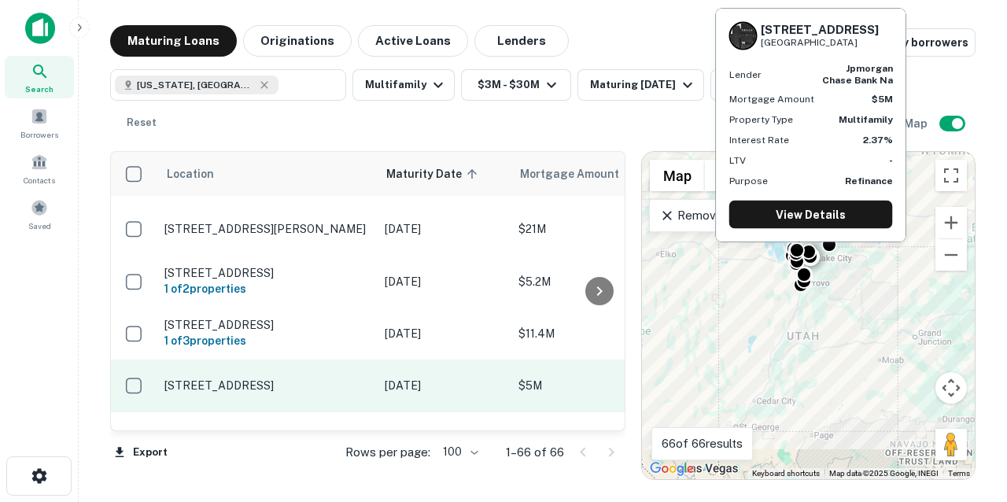
click at [338, 378] on p "[STREET_ADDRESS]" at bounding box center [266, 385] width 205 height 14
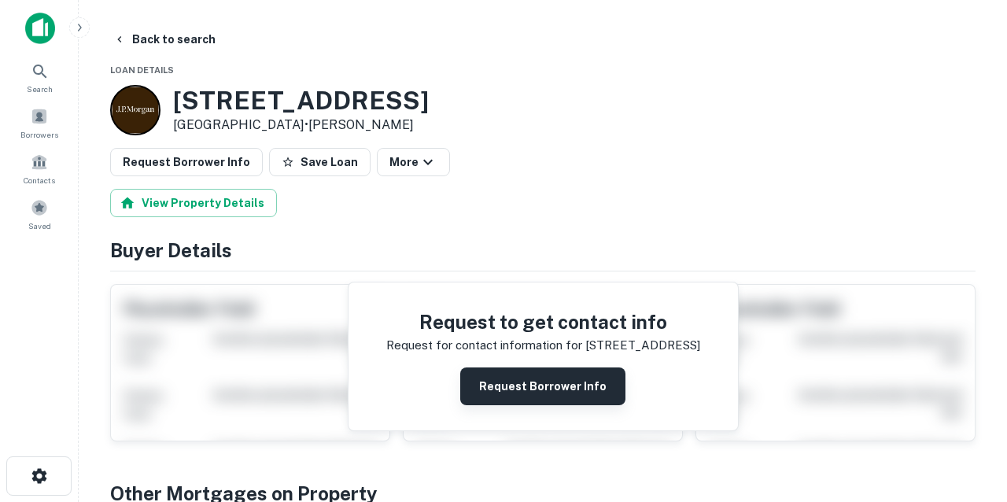
click at [491, 382] on button "Request Borrower Info" at bounding box center [542, 386] width 165 height 38
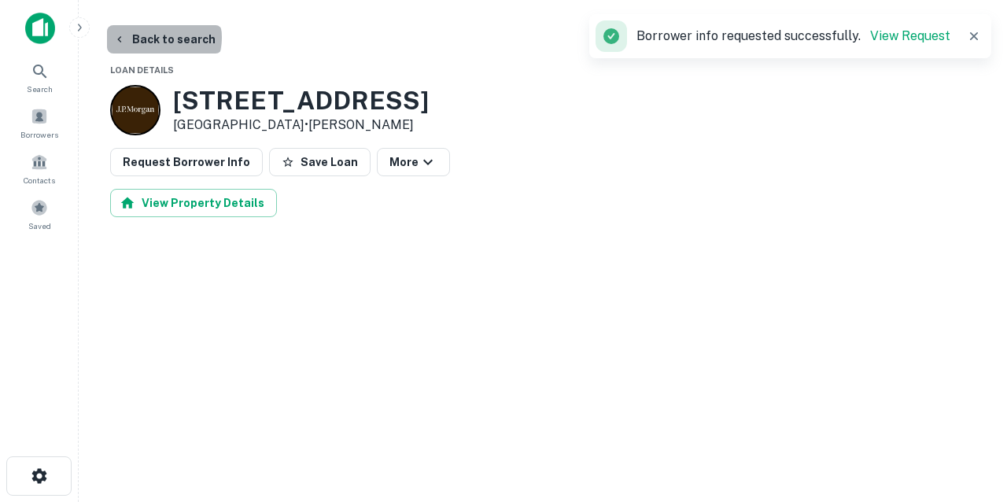
click at [163, 38] on button "Back to search" at bounding box center [164, 39] width 115 height 28
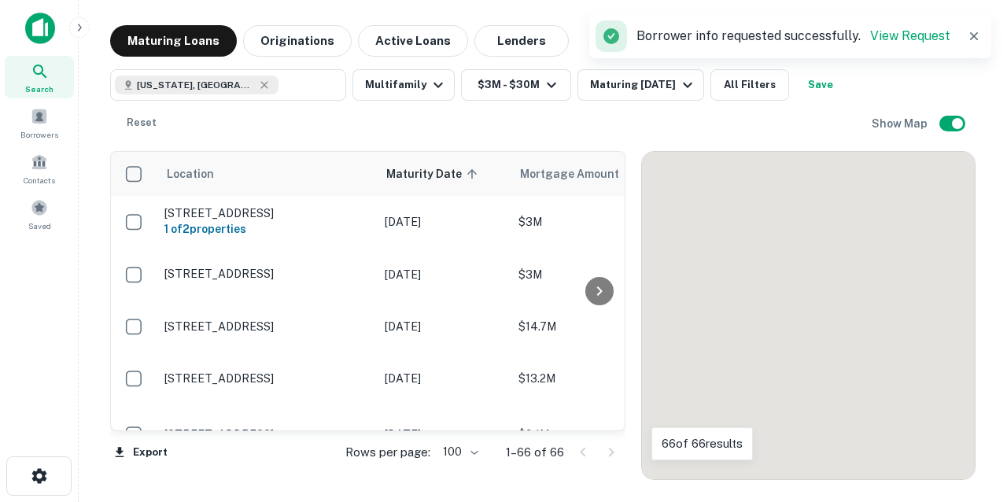
scroll to position [2117, 0]
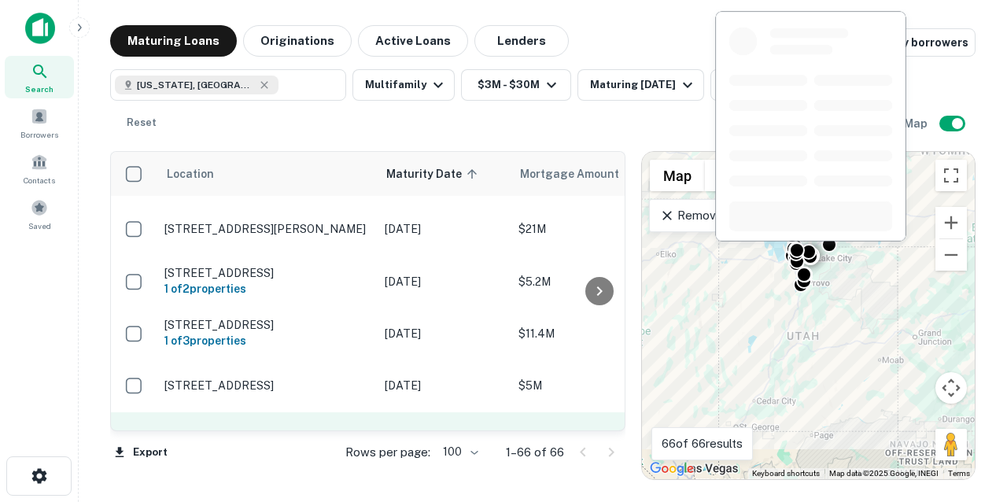
click at [317, 412] on td "[STREET_ADDRESS]" at bounding box center [267, 441] width 220 height 59
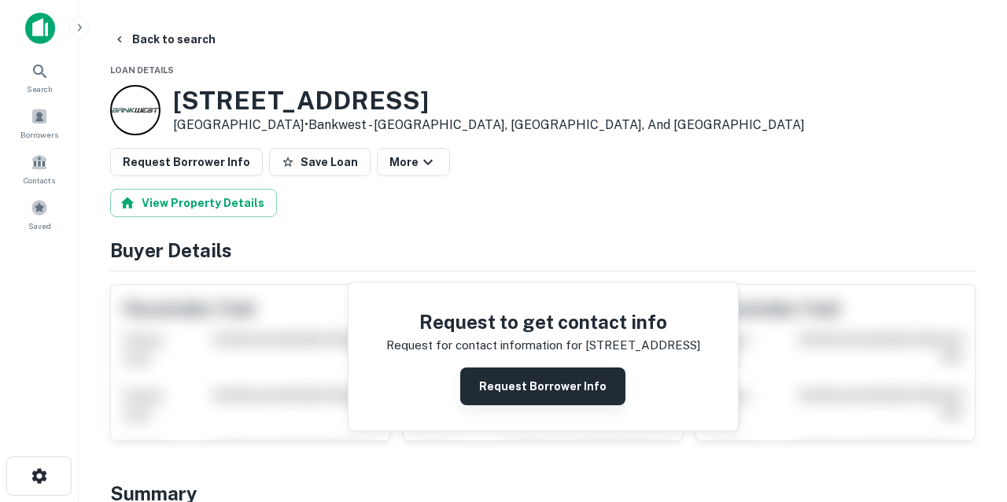
click at [481, 387] on button "Request Borrower Info" at bounding box center [542, 386] width 165 height 38
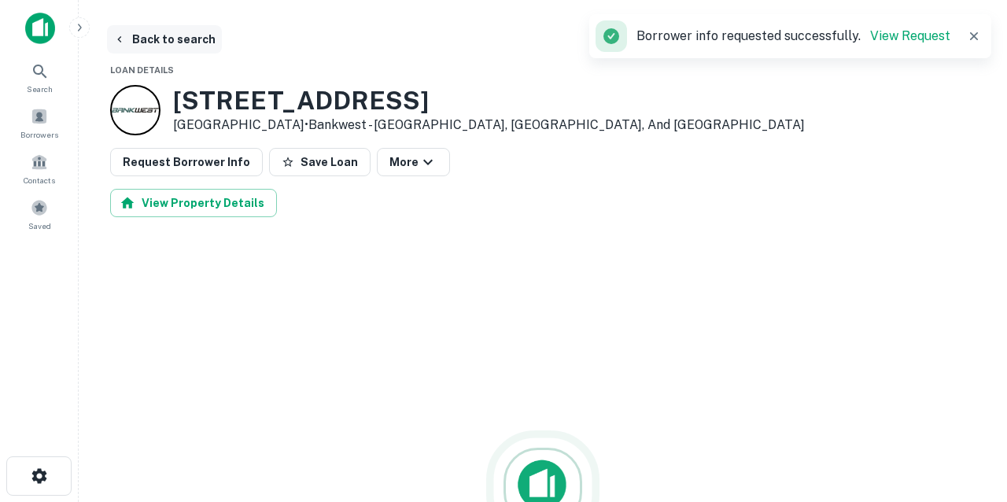
click at [183, 41] on button "Back to search" at bounding box center [164, 39] width 115 height 28
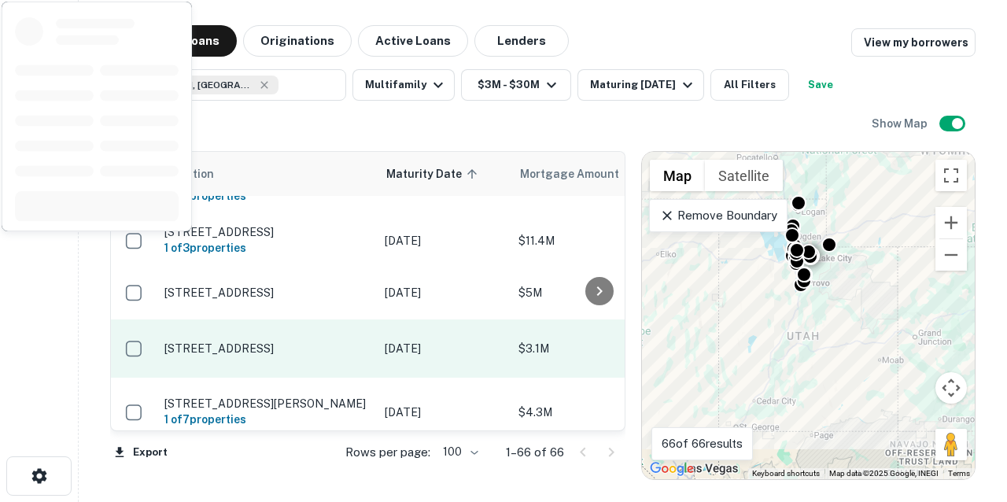
scroll to position [2212, 0]
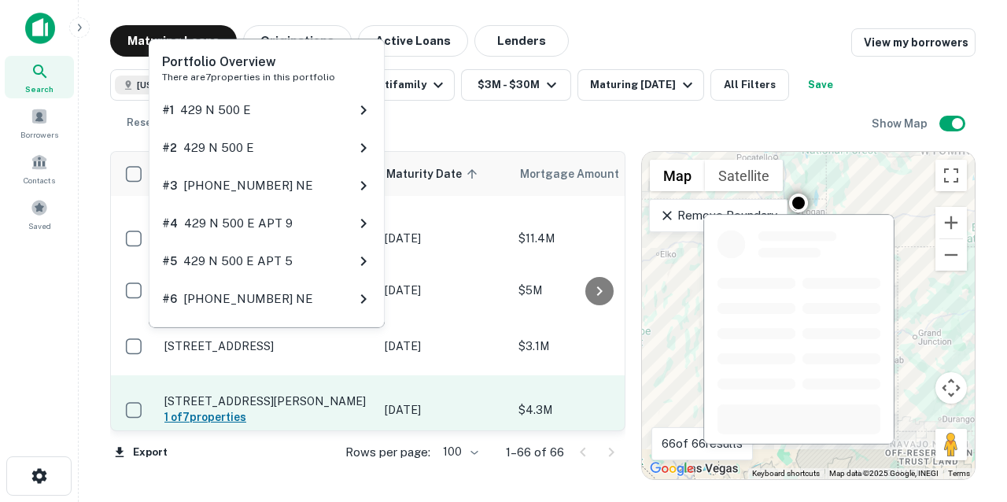
click at [329, 408] on h6 "1 of 7 properties" at bounding box center [266, 416] width 205 height 17
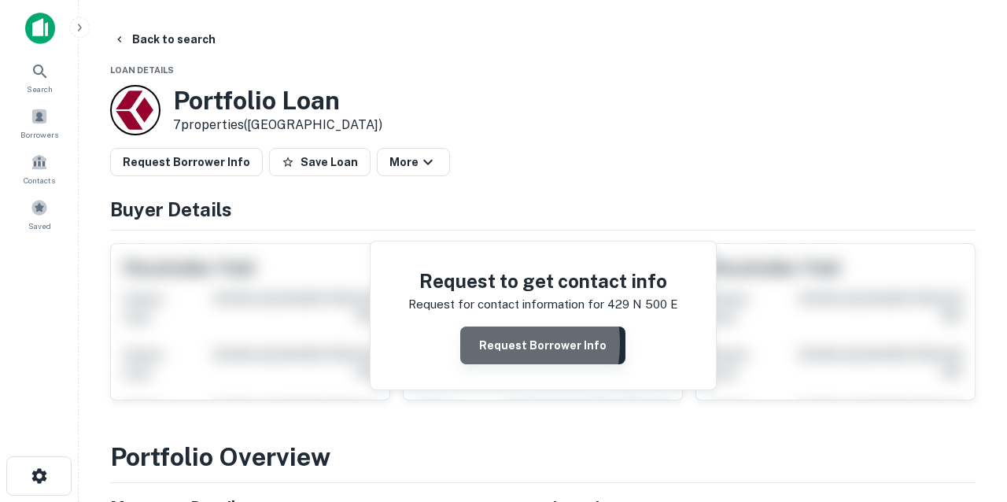
click at [481, 342] on button "Request Borrower Info" at bounding box center [542, 346] width 165 height 38
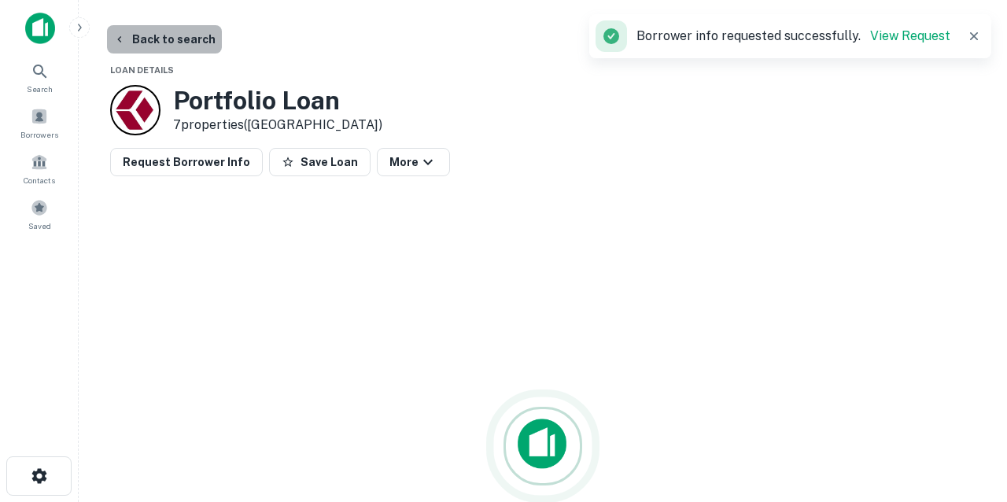
click at [171, 42] on button "Back to search" at bounding box center [164, 39] width 115 height 28
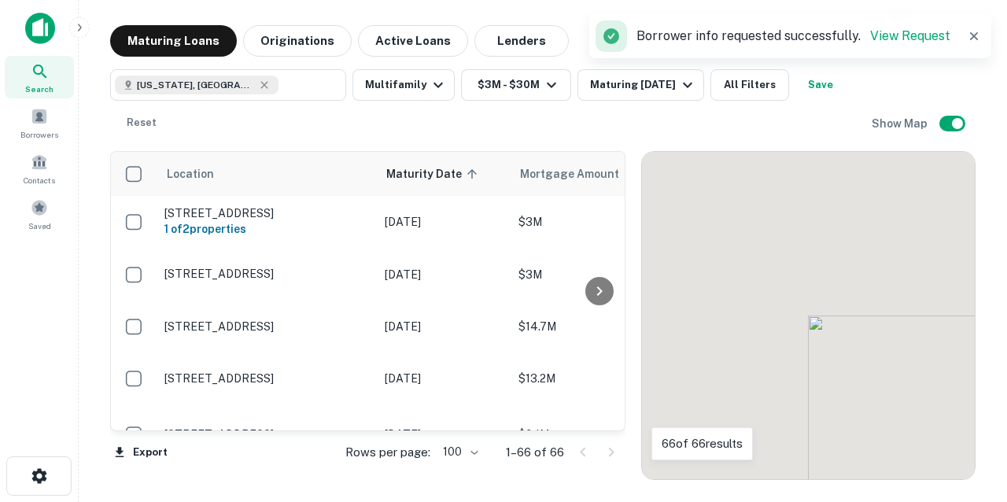
scroll to position [2212, 0]
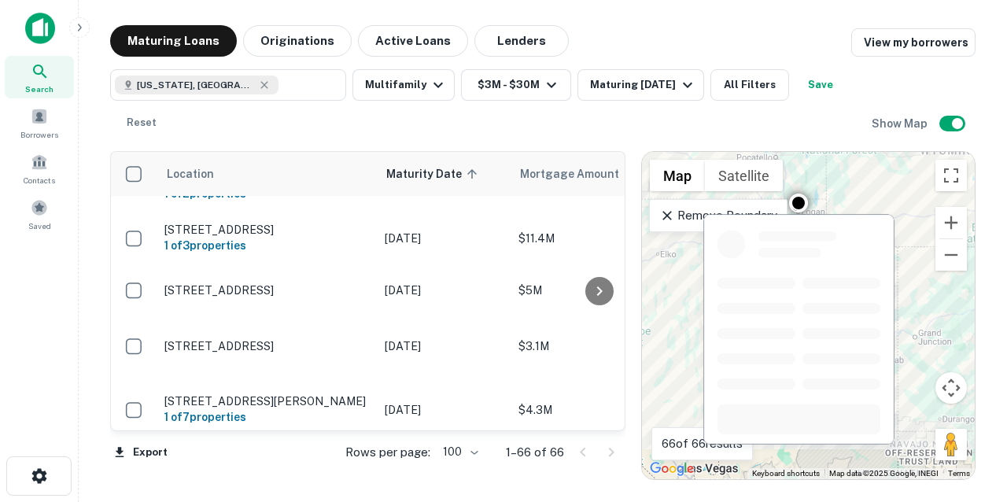
click at [308, 473] on p "[STREET_ADDRESS][PERSON_NAME]" at bounding box center [266, 480] width 205 height 14
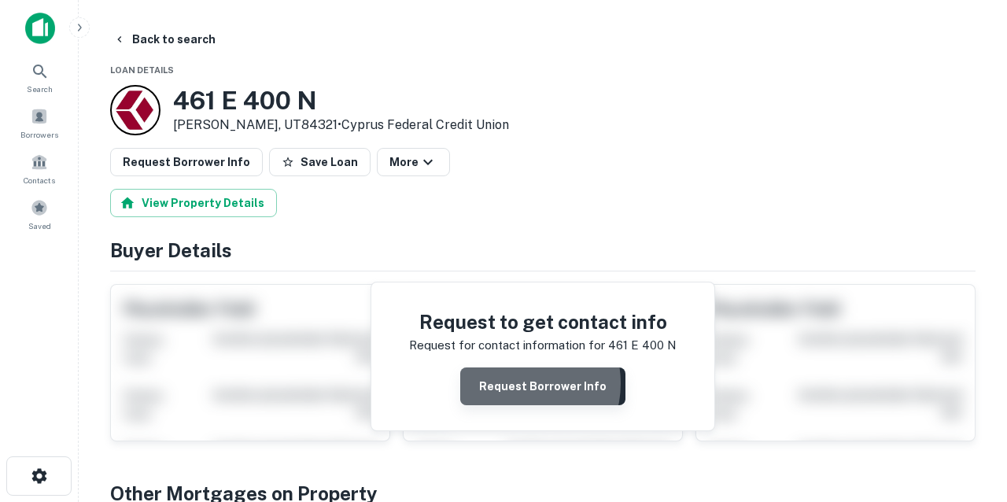
click at [515, 382] on button "Request Borrower Info" at bounding box center [542, 386] width 165 height 38
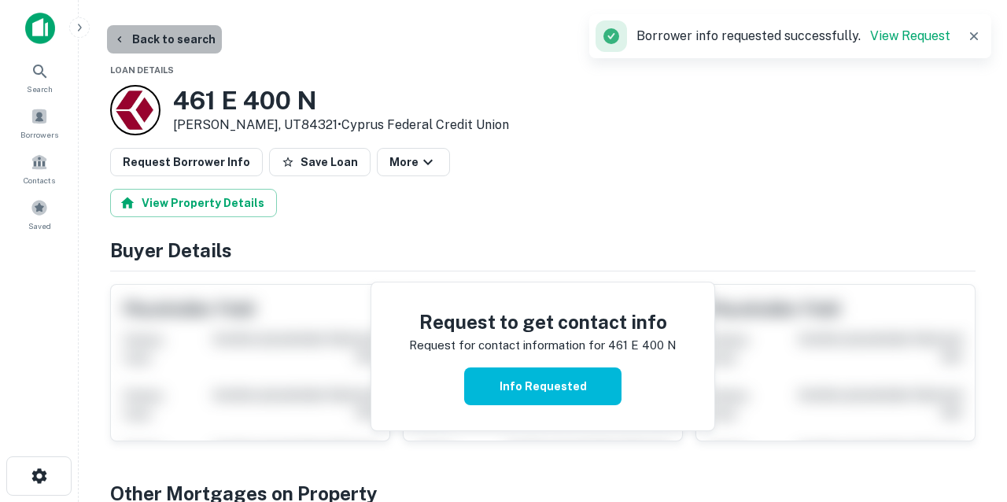
click at [196, 39] on button "Back to search" at bounding box center [164, 39] width 115 height 28
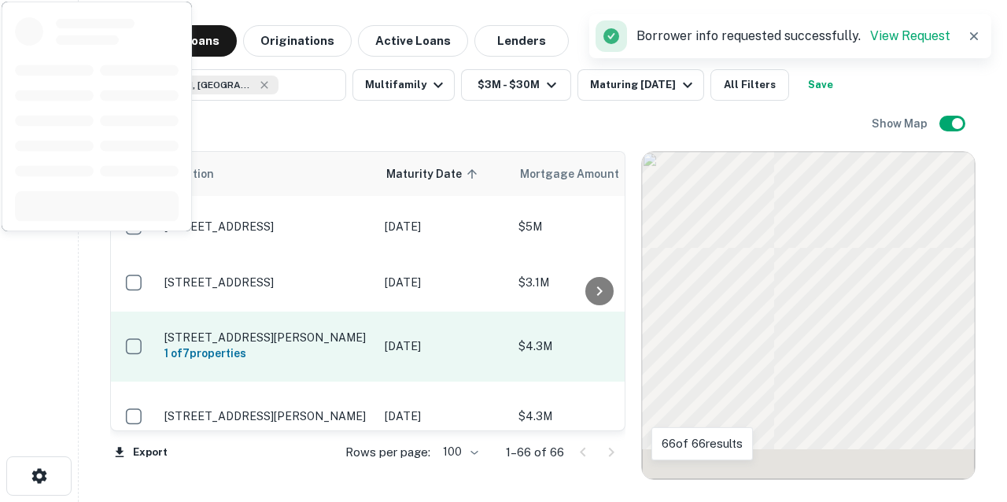
scroll to position [2289, 0]
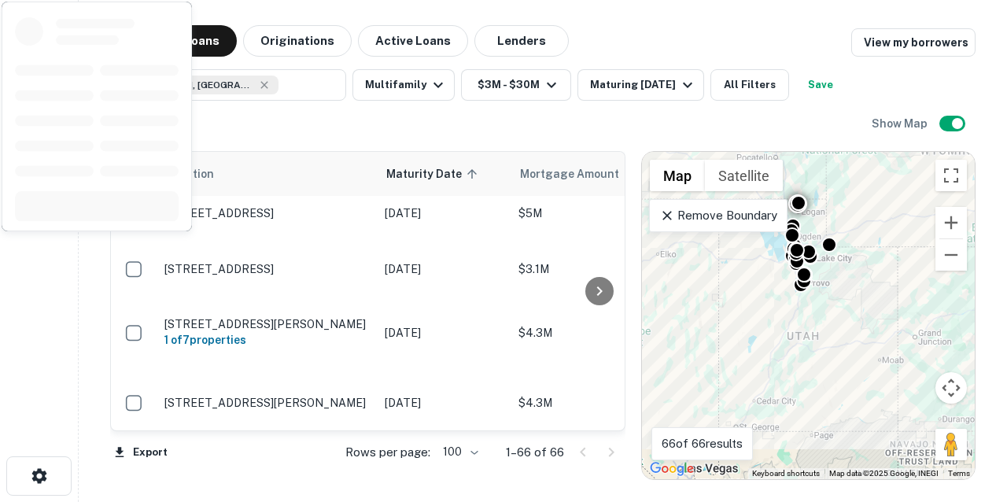
click at [370, 437] on td "[PHONE_NUMBER] [PERSON_NAME][GEOGRAPHIC_DATA]" at bounding box center [267, 471] width 220 height 69
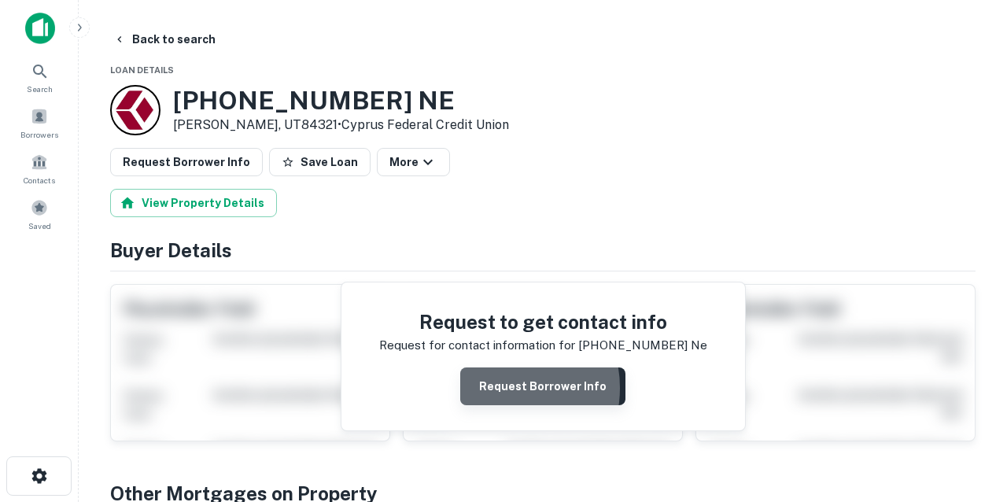
click at [497, 387] on button "Request Borrower Info" at bounding box center [542, 386] width 165 height 38
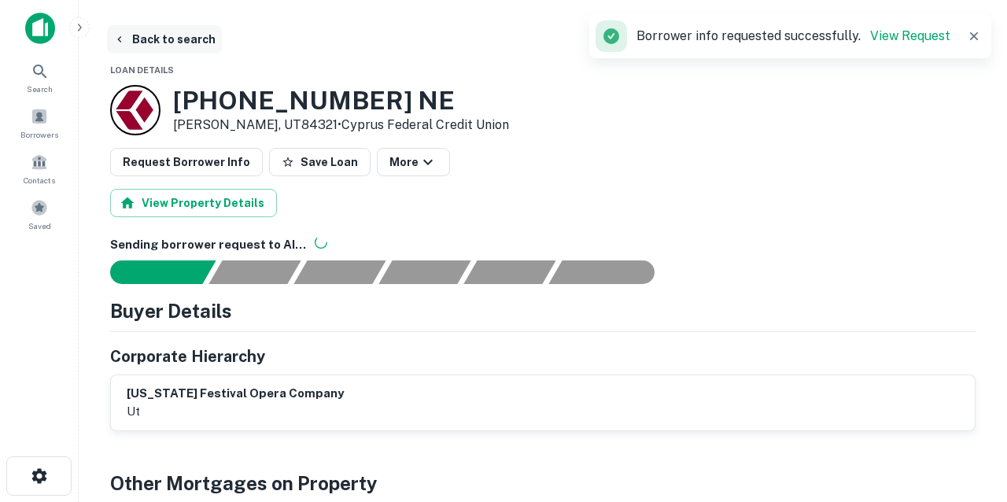
click at [160, 41] on button "Back to search" at bounding box center [164, 39] width 115 height 28
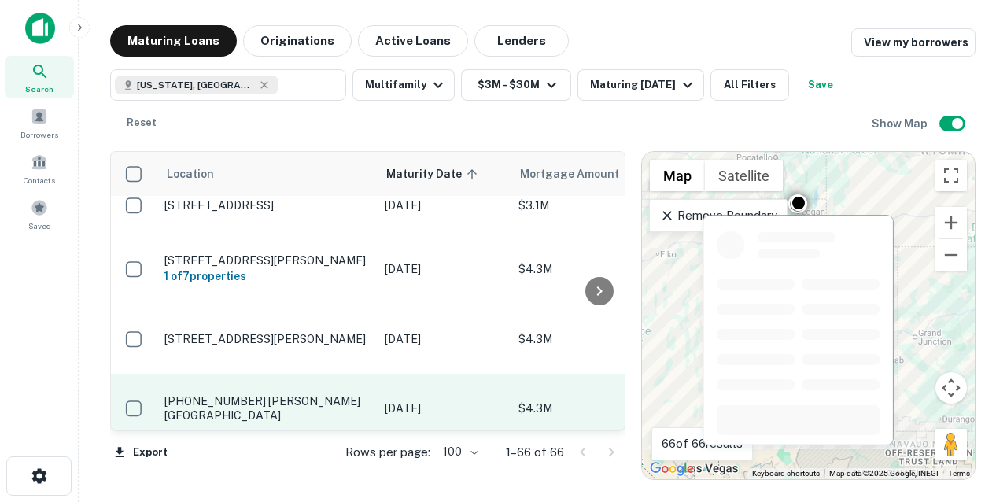
scroll to position [2374, 0]
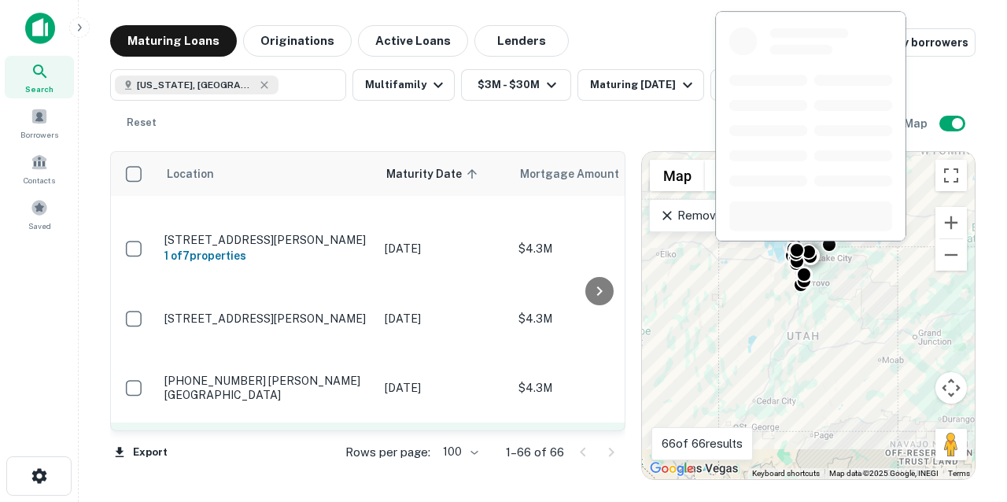
click at [342, 441] on p "[STREET_ADDRESS][PERSON_NAME]" at bounding box center [266, 448] width 205 height 14
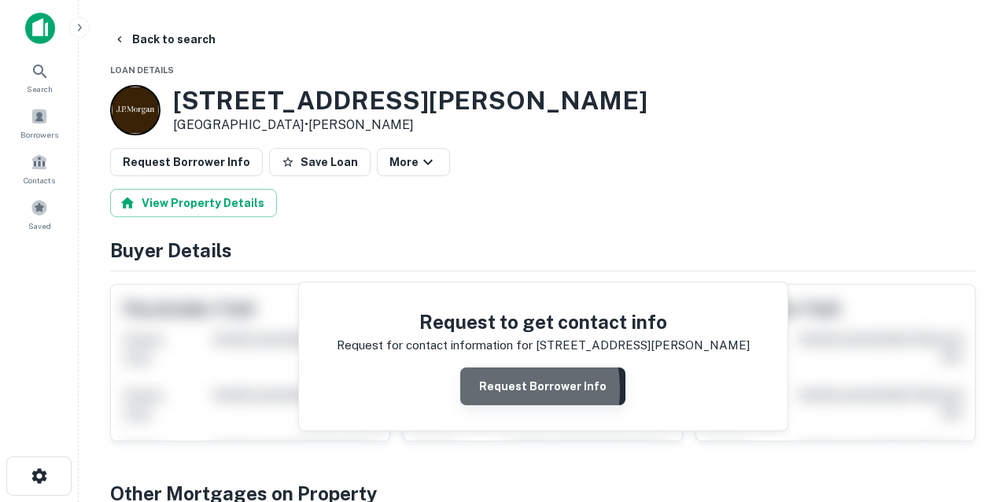
click at [489, 389] on button "Request Borrower Info" at bounding box center [542, 386] width 165 height 38
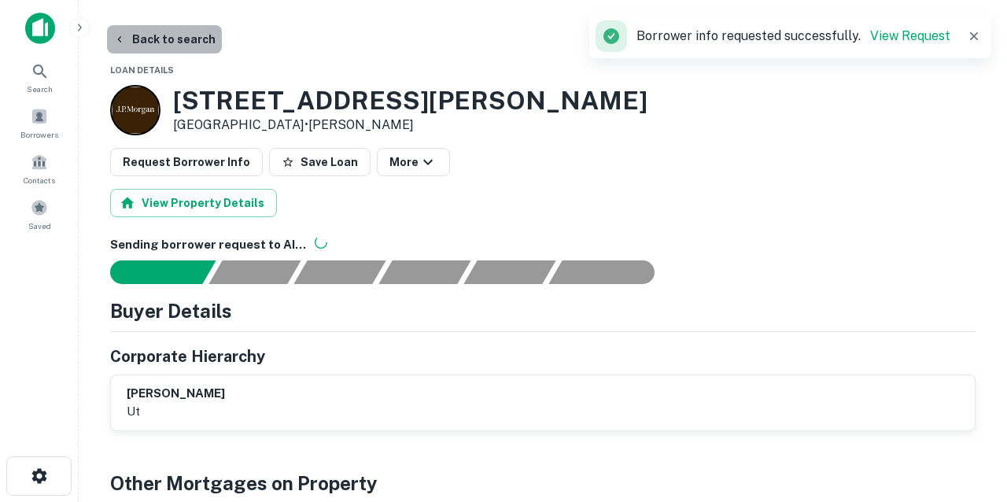
click at [172, 38] on button "Back to search" at bounding box center [164, 39] width 115 height 28
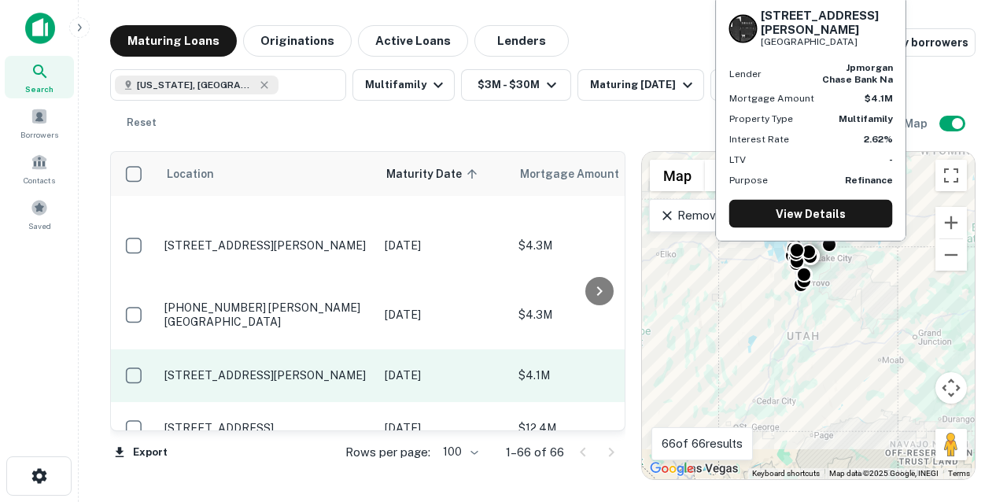
scroll to position [2453, 0]
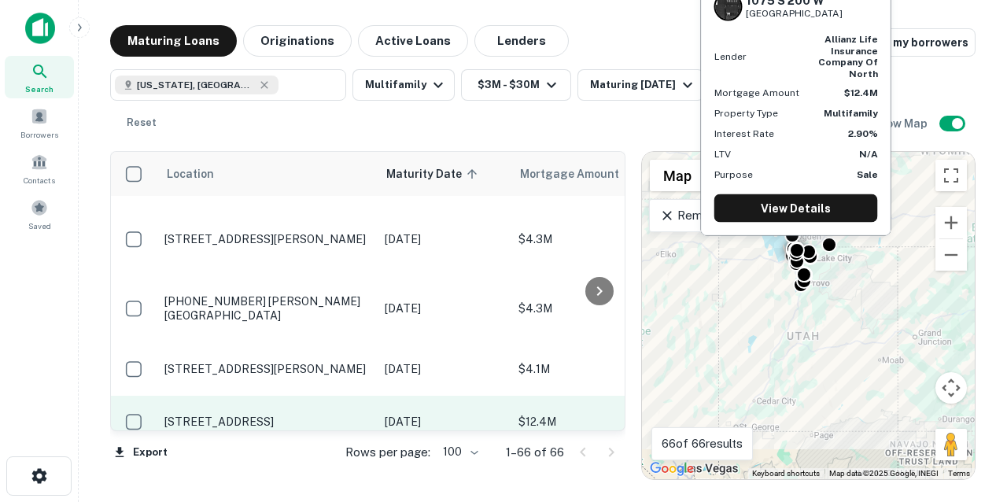
click at [293, 415] on p "[STREET_ADDRESS]" at bounding box center [266, 422] width 205 height 14
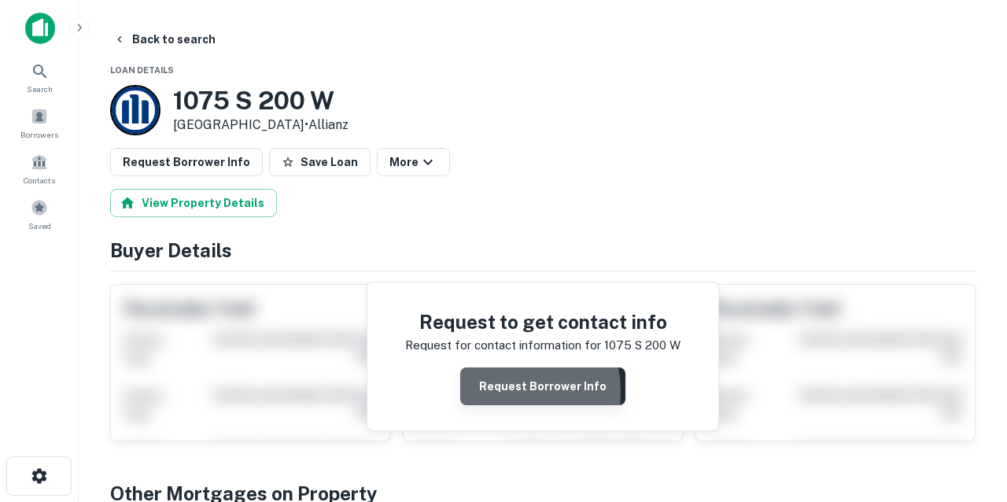
click at [502, 391] on button "Request Borrower Info" at bounding box center [542, 386] width 165 height 38
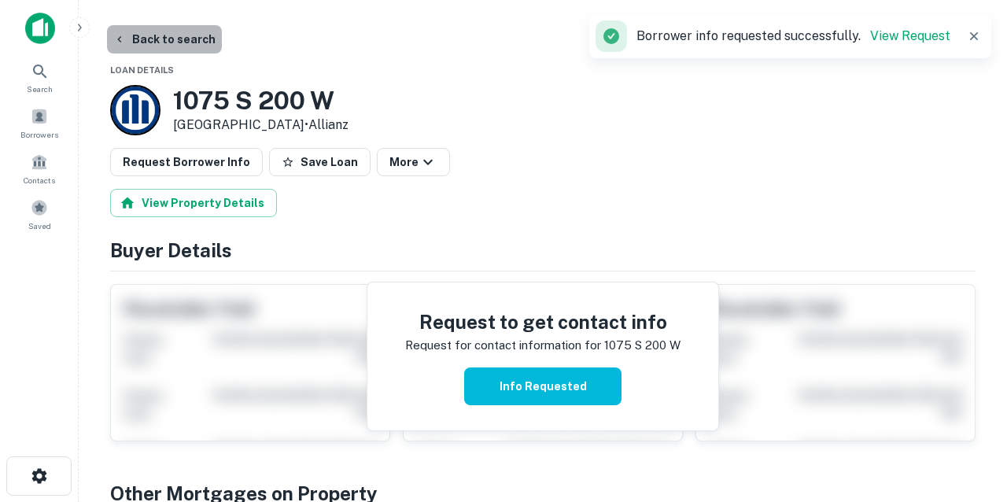
click at [173, 46] on button "Back to search" at bounding box center [164, 39] width 115 height 28
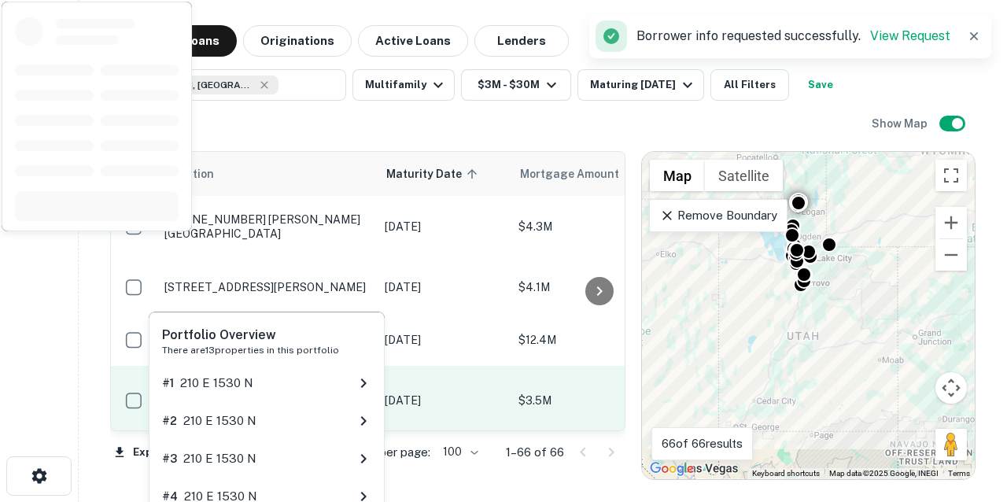
scroll to position [2537, 0]
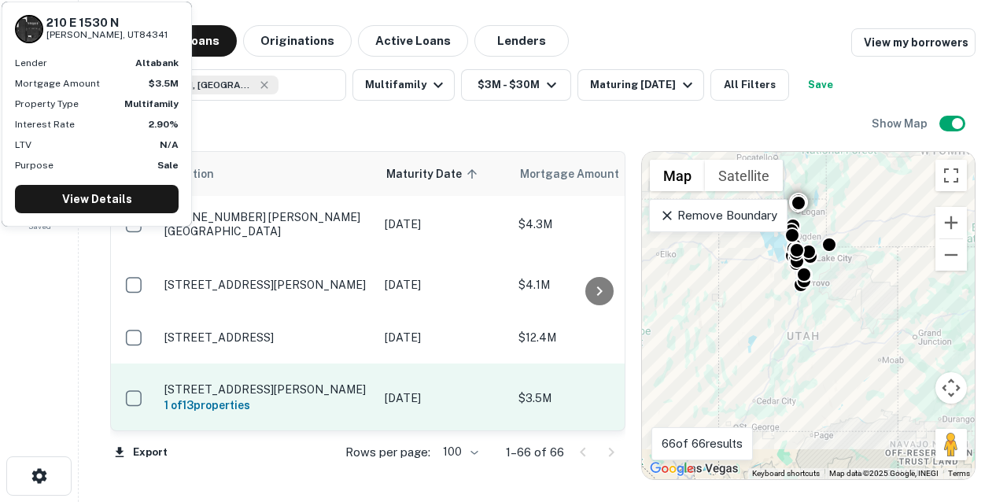
click at [265, 382] on p "[STREET_ADDRESS][PERSON_NAME]" at bounding box center [266, 389] width 205 height 14
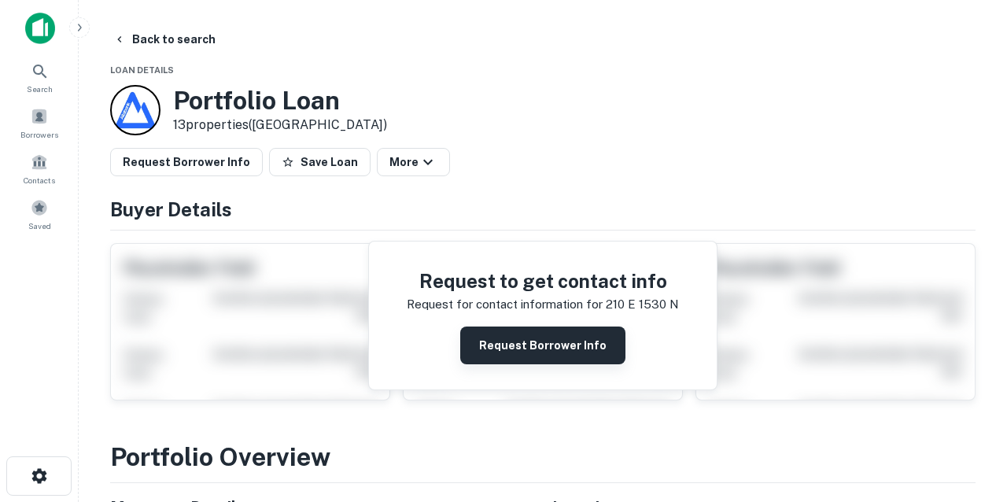
click at [494, 338] on button "Request Borrower Info" at bounding box center [542, 346] width 165 height 38
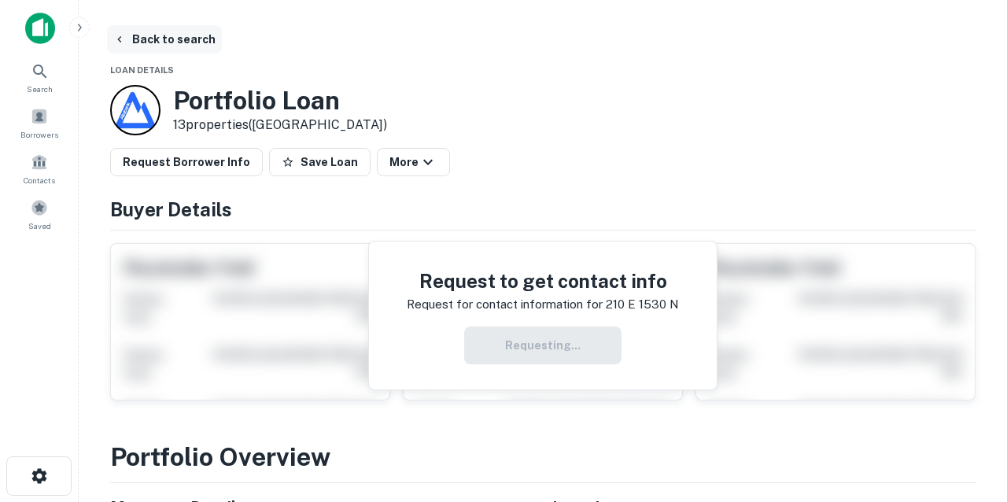
click at [170, 41] on button "Back to search" at bounding box center [164, 39] width 115 height 28
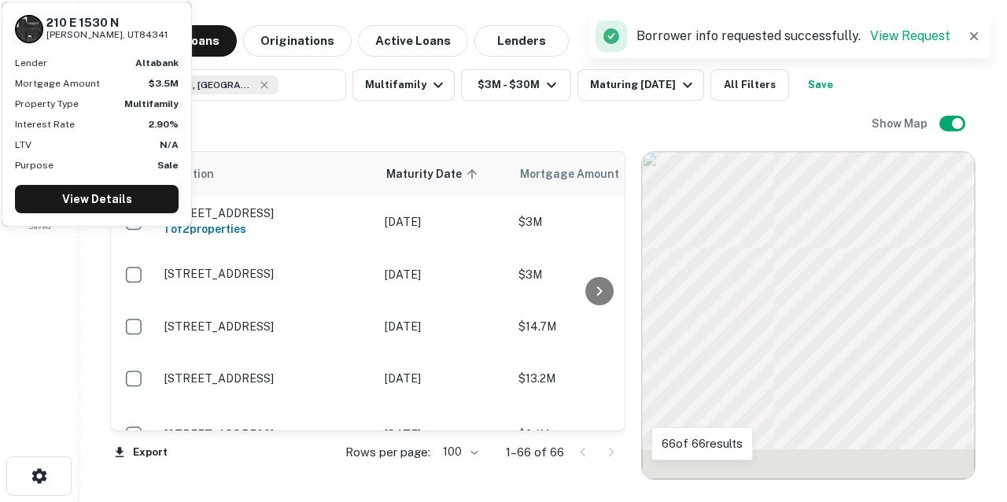
scroll to position [2537, 0]
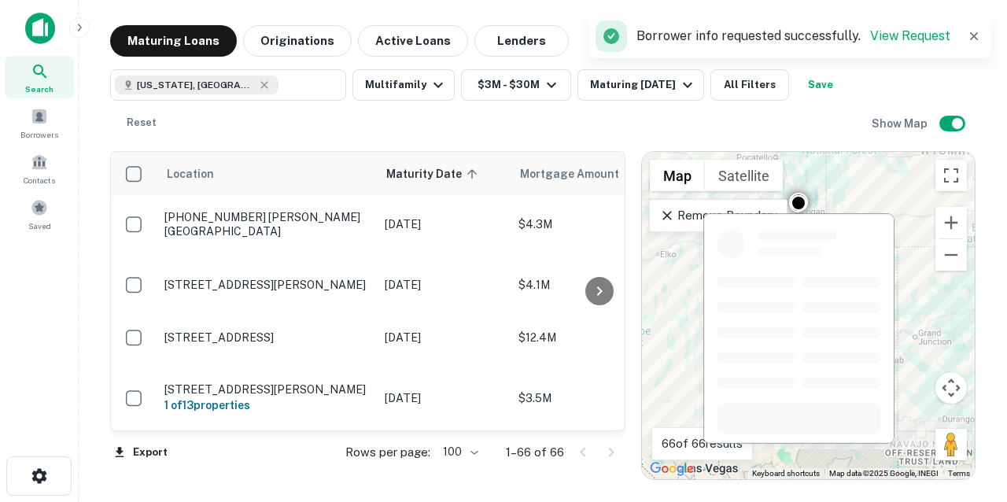
click at [304, 460] on p "[STREET_ADDRESS][PERSON_NAME]" at bounding box center [266, 467] width 205 height 14
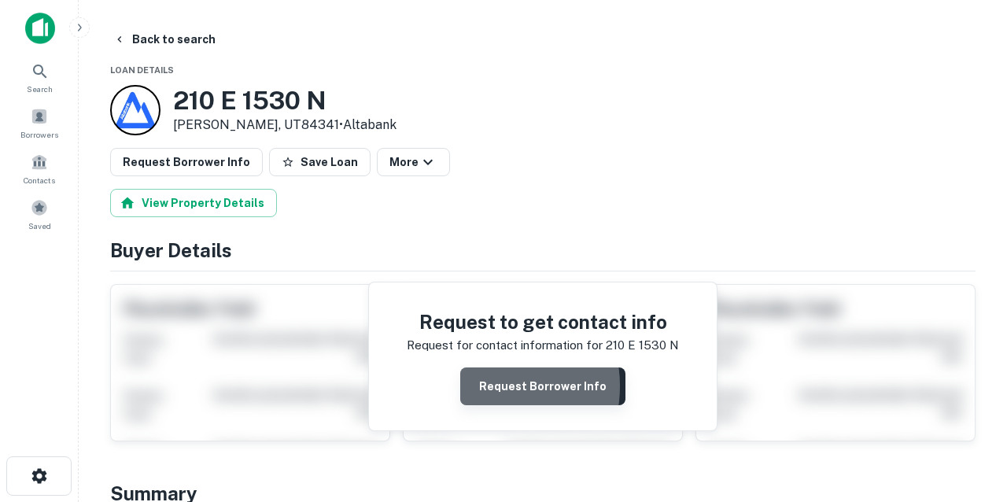
click at [476, 386] on button "Request Borrower Info" at bounding box center [542, 386] width 165 height 38
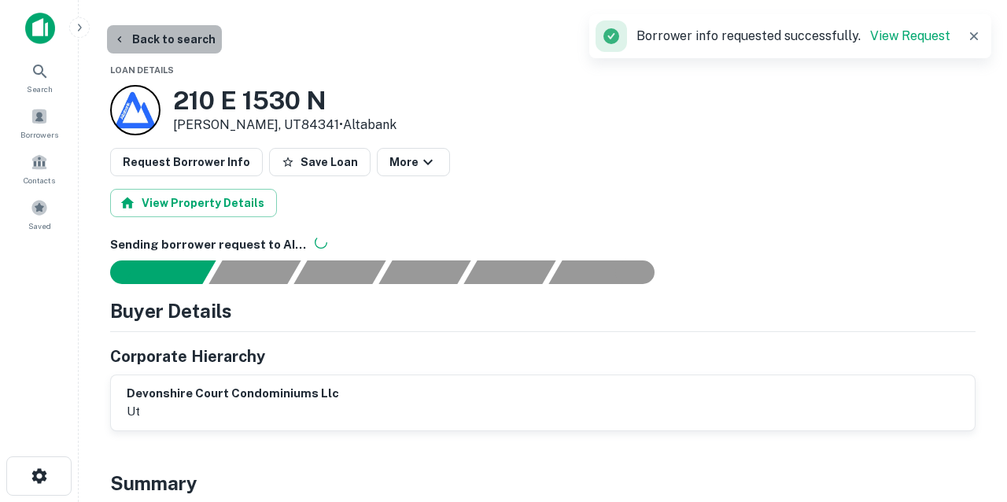
click at [173, 42] on button "Back to search" at bounding box center [164, 39] width 115 height 28
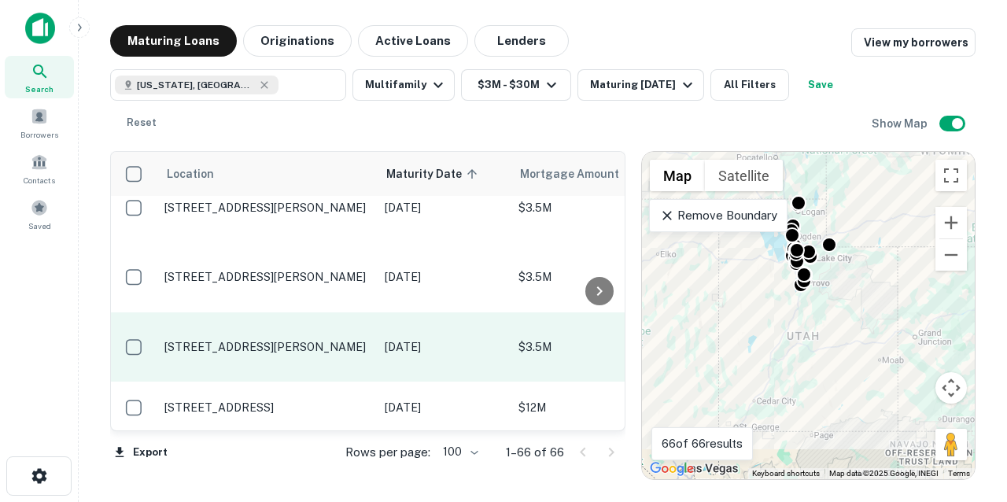
scroll to position [2869, 0]
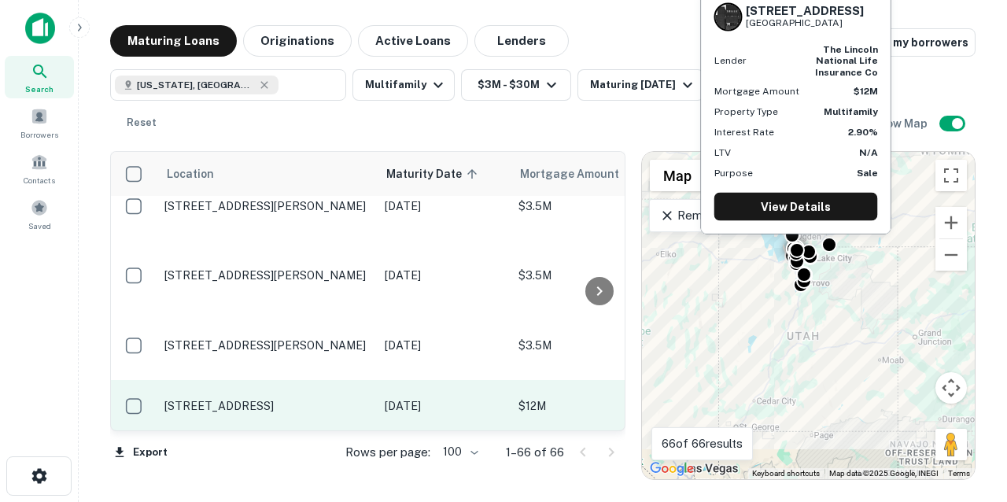
click at [325, 399] on p "[STREET_ADDRESS]" at bounding box center [266, 406] width 205 height 14
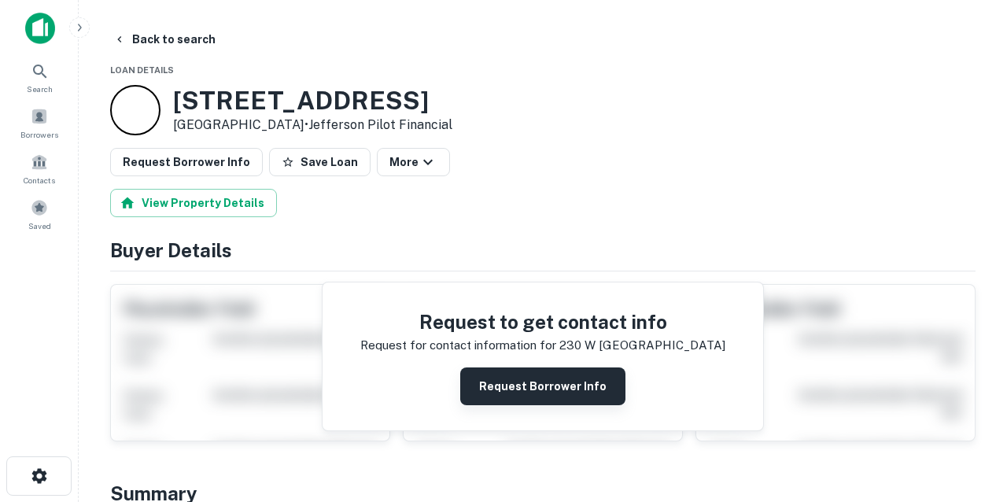
click at [501, 383] on button "Request Borrower Info" at bounding box center [542, 386] width 165 height 38
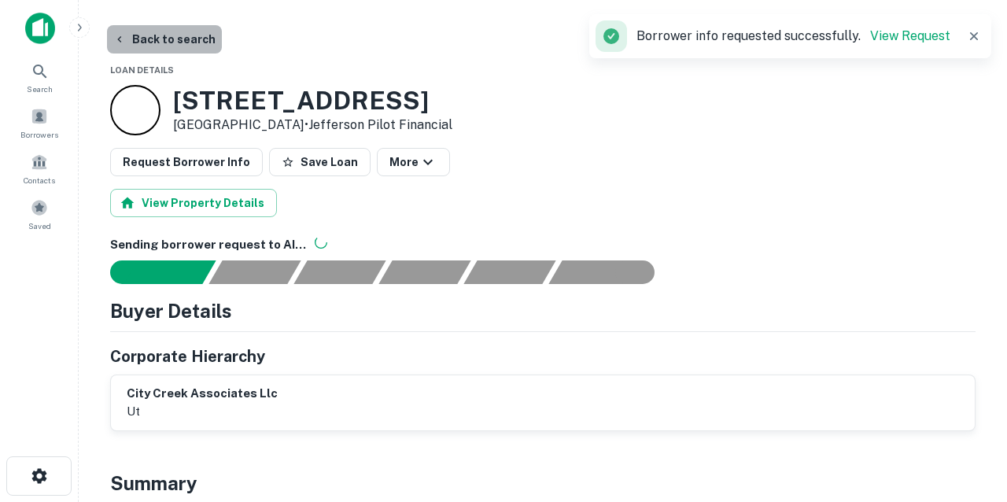
click at [172, 39] on button "Back to search" at bounding box center [164, 39] width 115 height 28
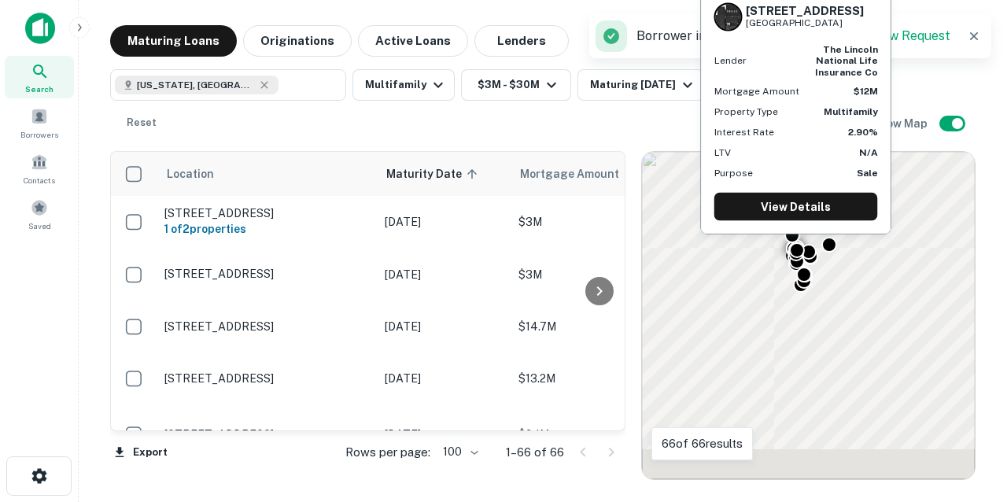
scroll to position [2869, 0]
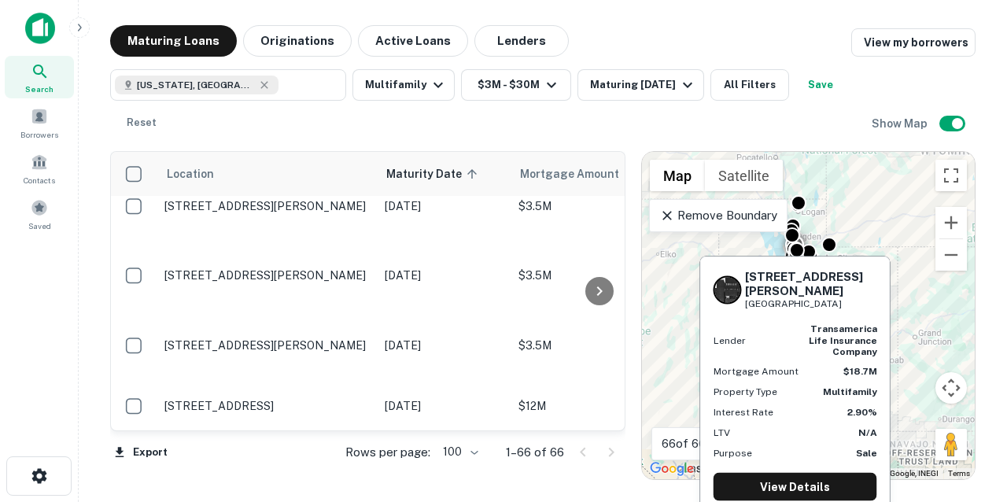
click at [290, 459] on p "[STREET_ADDRESS][PERSON_NAME]" at bounding box center [266, 466] width 205 height 14
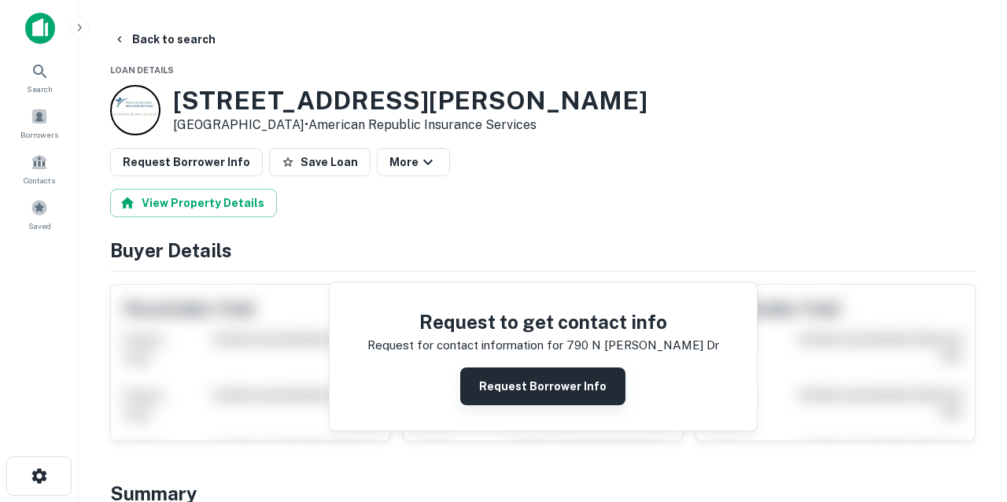
click at [499, 380] on button "Request Borrower Info" at bounding box center [542, 386] width 165 height 38
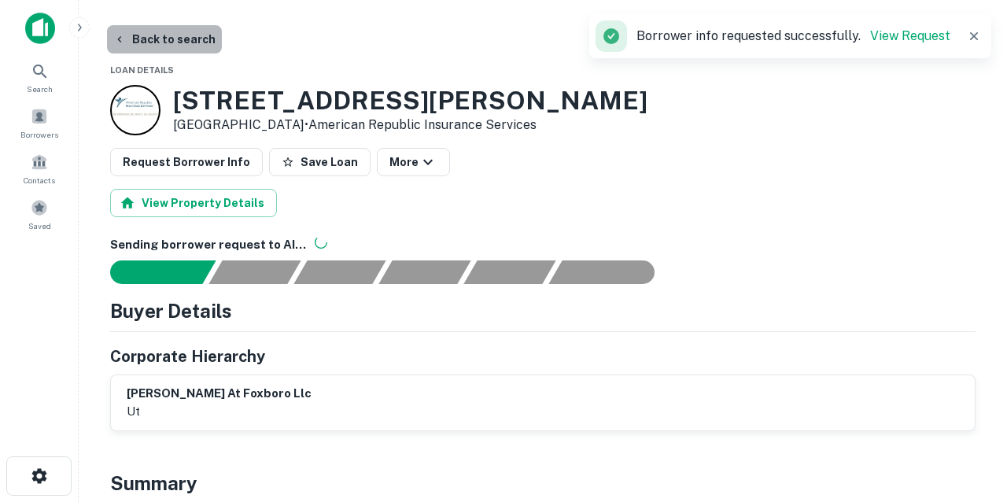
click at [178, 39] on button "Back to search" at bounding box center [164, 39] width 115 height 28
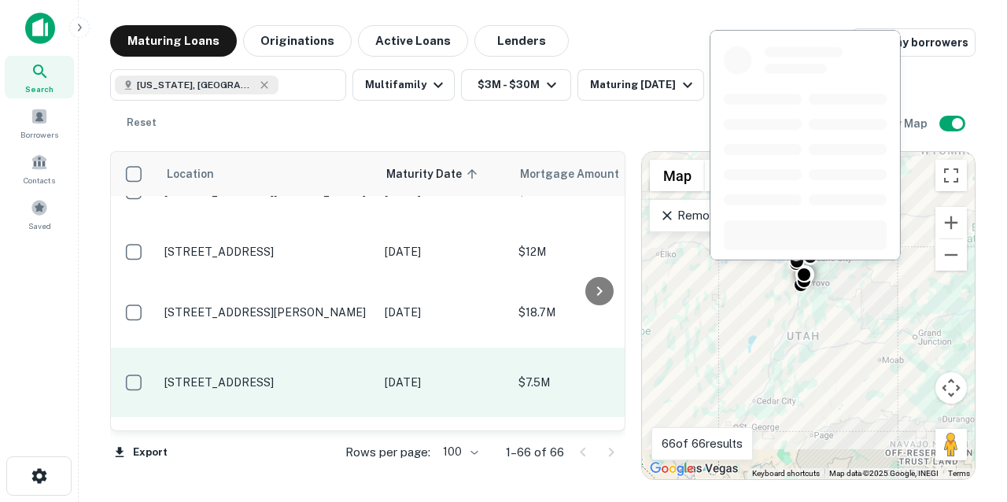
scroll to position [3024, 0]
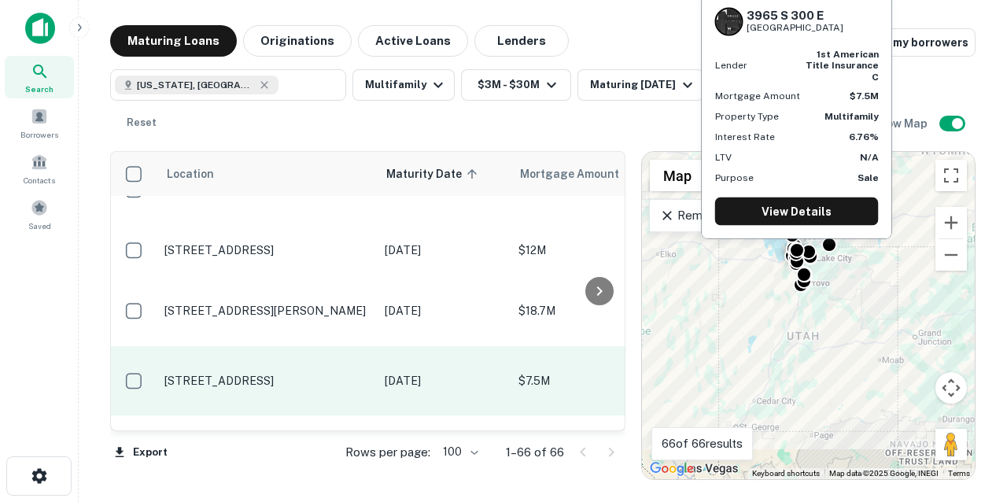
click at [282, 346] on td "[STREET_ADDRESS]" at bounding box center [267, 380] width 220 height 69
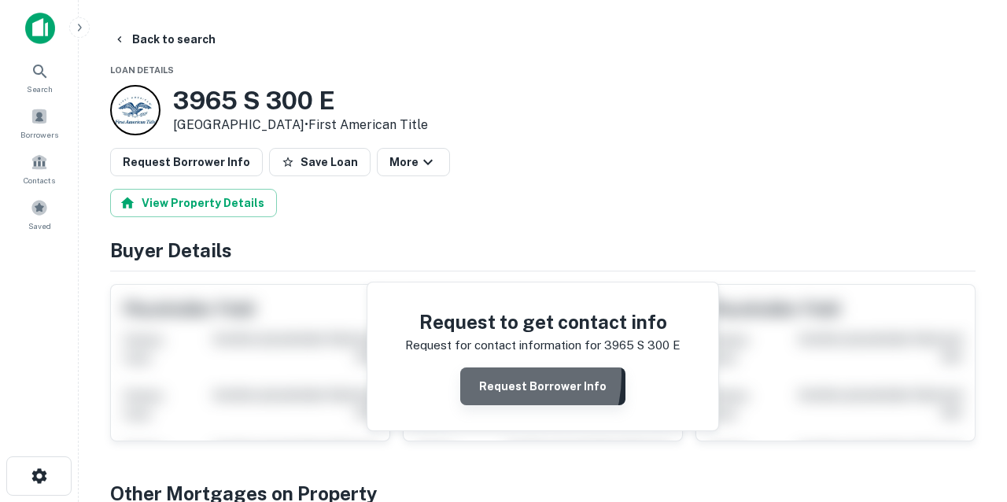
click at [485, 374] on button "Request Borrower Info" at bounding box center [542, 386] width 165 height 38
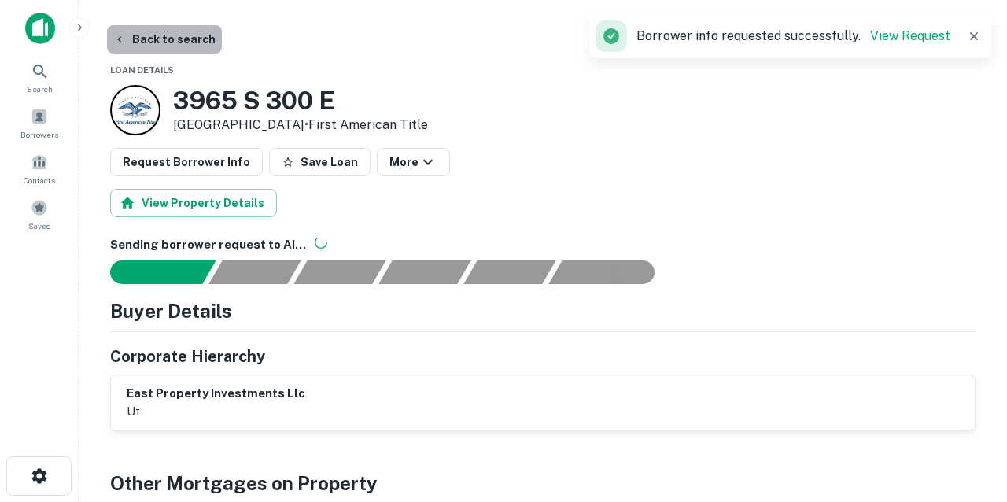
click at [164, 40] on button "Back to search" at bounding box center [164, 39] width 115 height 28
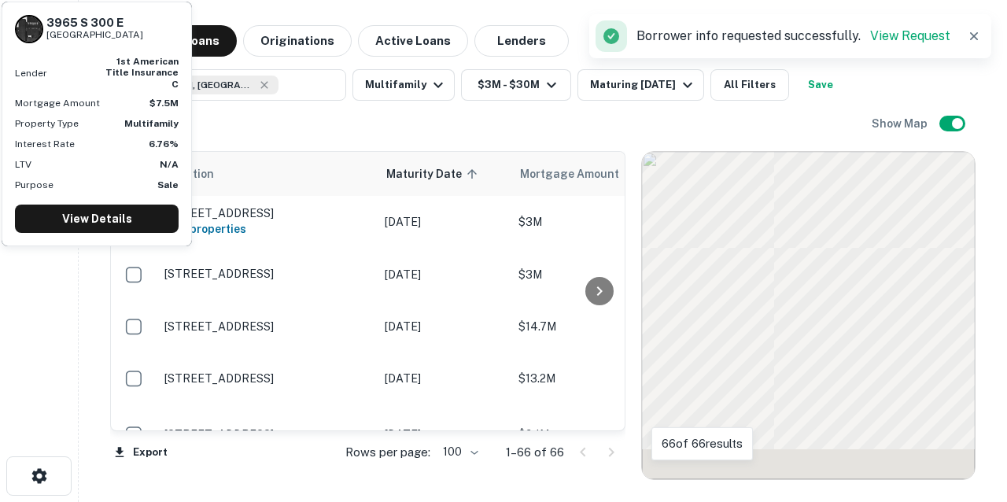
scroll to position [3024, 0]
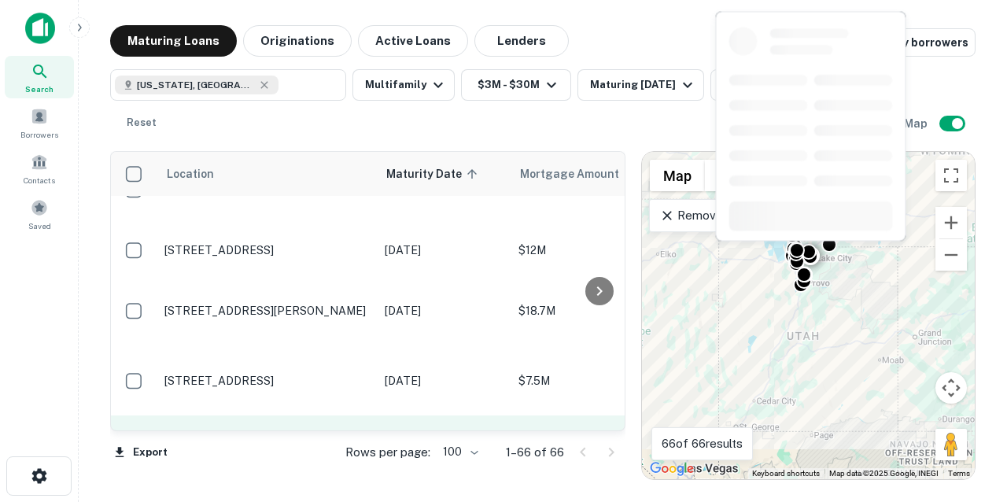
click at [308, 434] on p "[STREET_ADDRESS][PERSON_NAME]" at bounding box center [266, 441] width 205 height 14
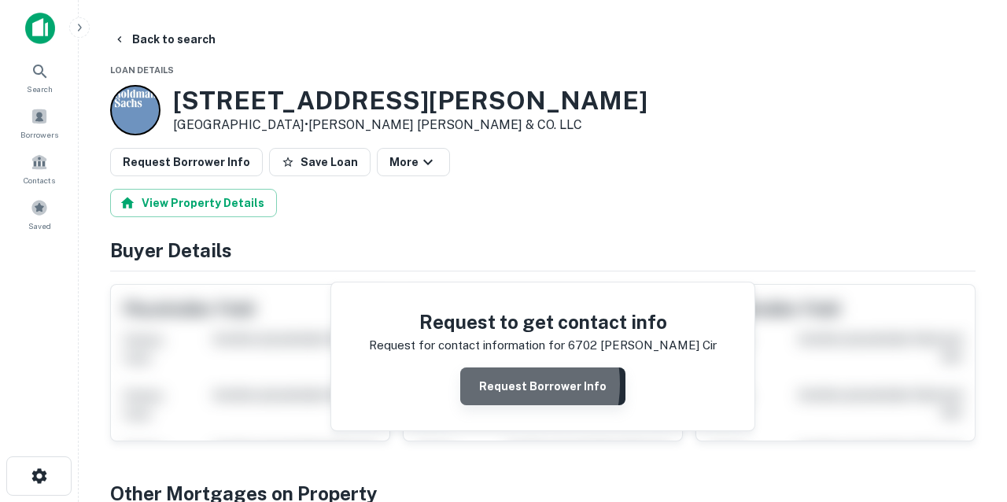
click at [485, 383] on button "Request Borrower Info" at bounding box center [542, 386] width 165 height 38
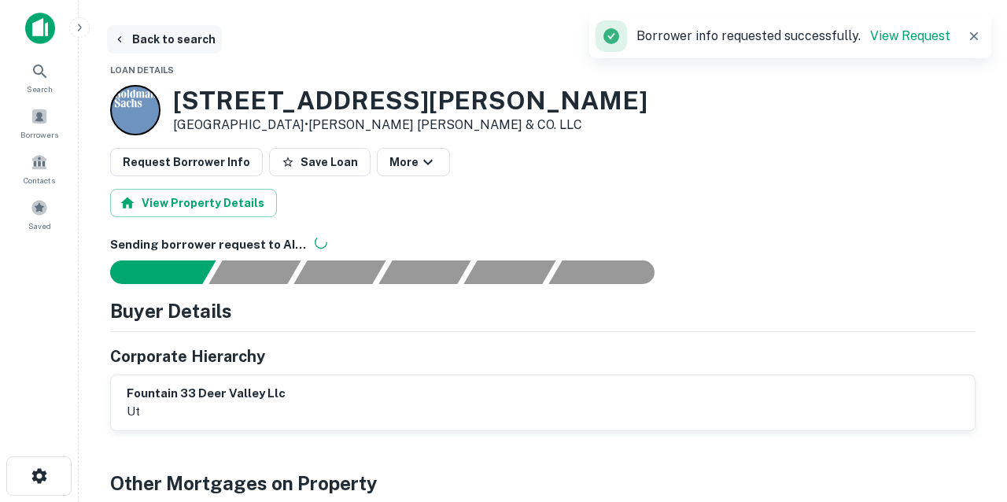
click at [177, 41] on button "Back to search" at bounding box center [164, 39] width 115 height 28
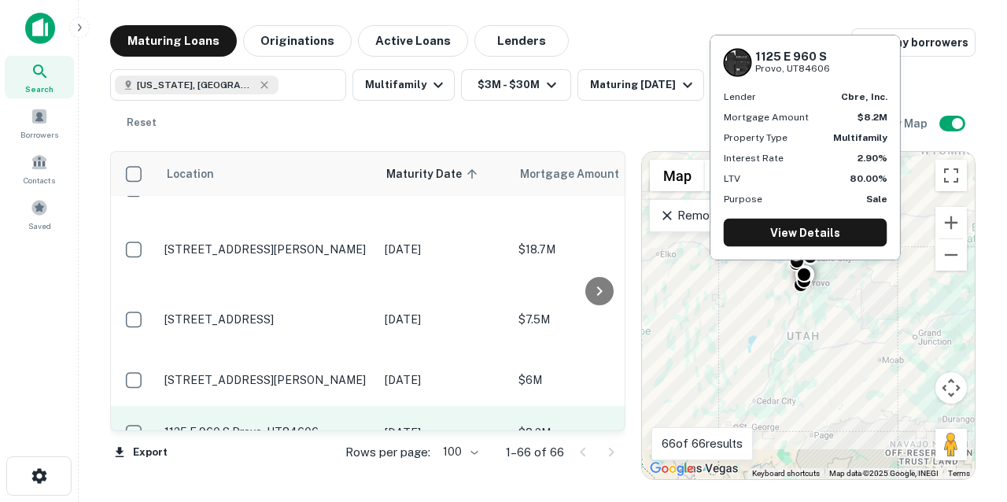
scroll to position [3090, 0]
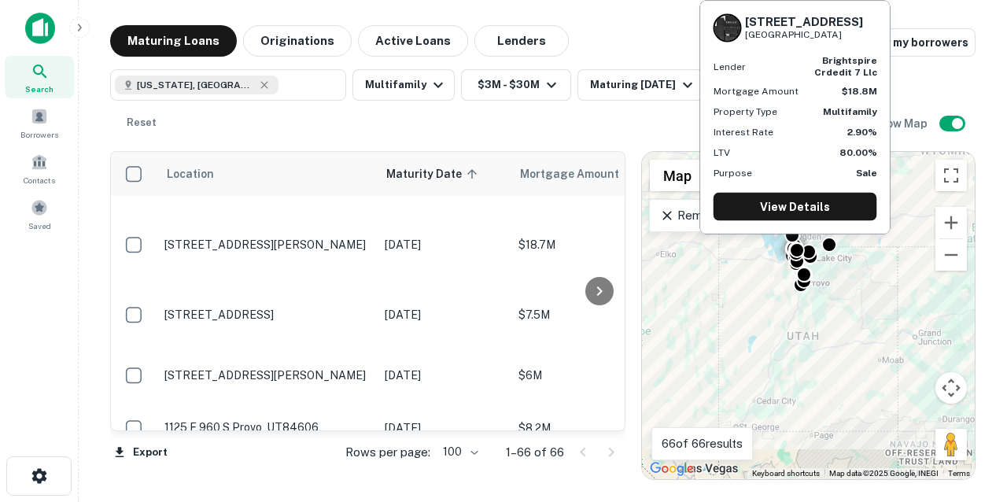
click at [301, 473] on p "[STREET_ADDRESS]" at bounding box center [266, 480] width 205 height 14
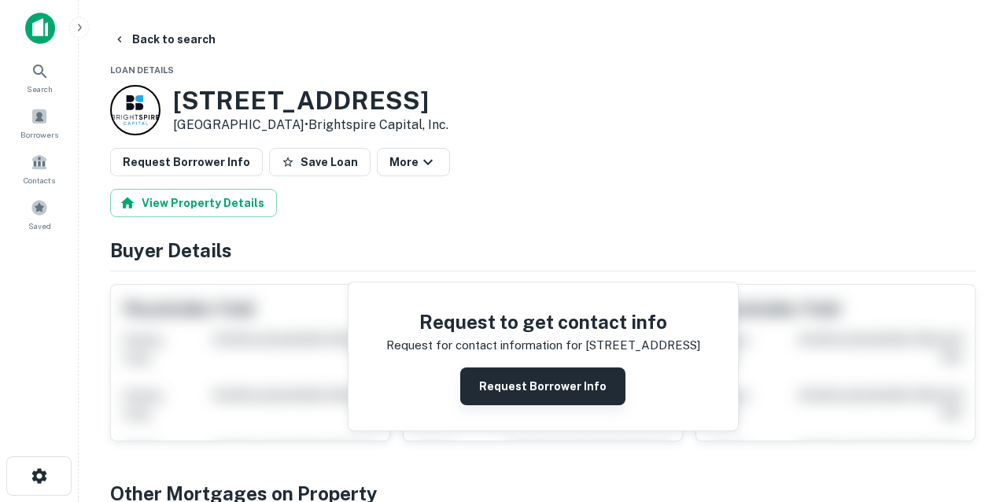
click at [476, 374] on button "Request Borrower Info" at bounding box center [542, 386] width 165 height 38
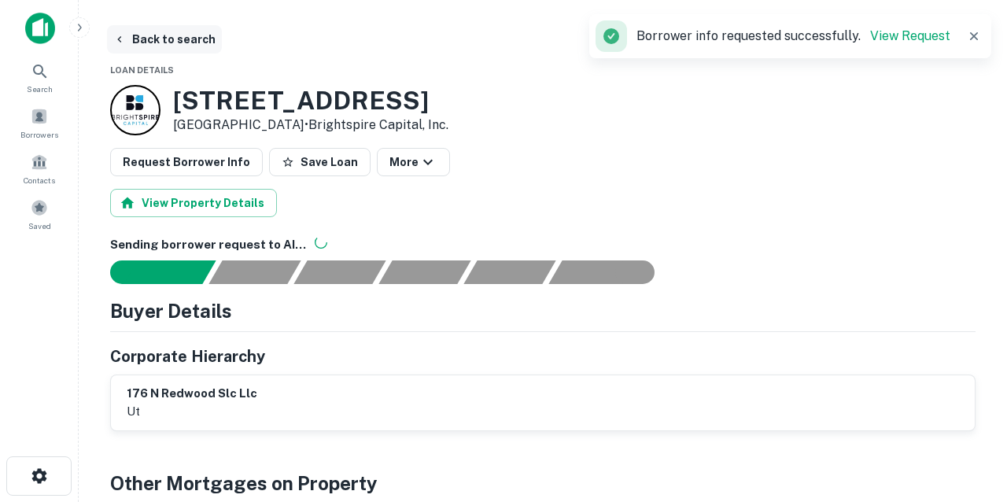
click at [187, 37] on button "Back to search" at bounding box center [164, 39] width 115 height 28
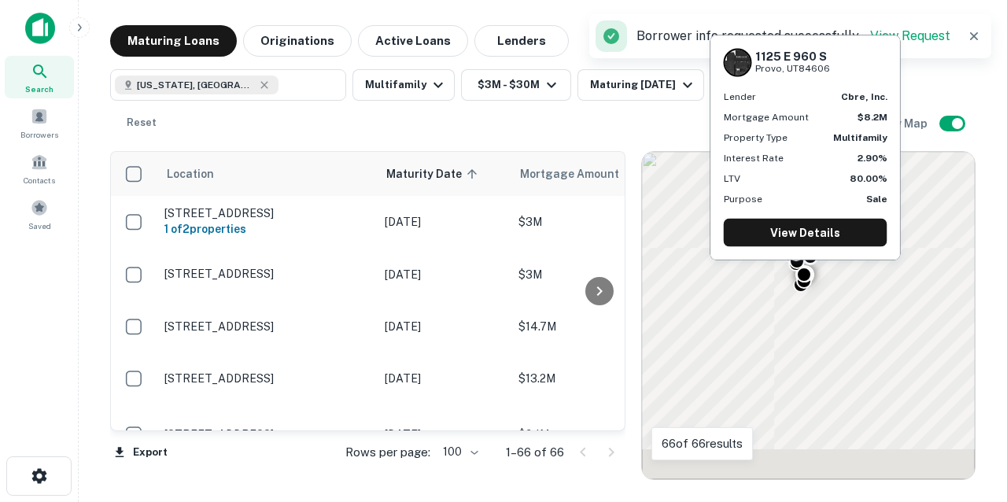
scroll to position [3090, 0]
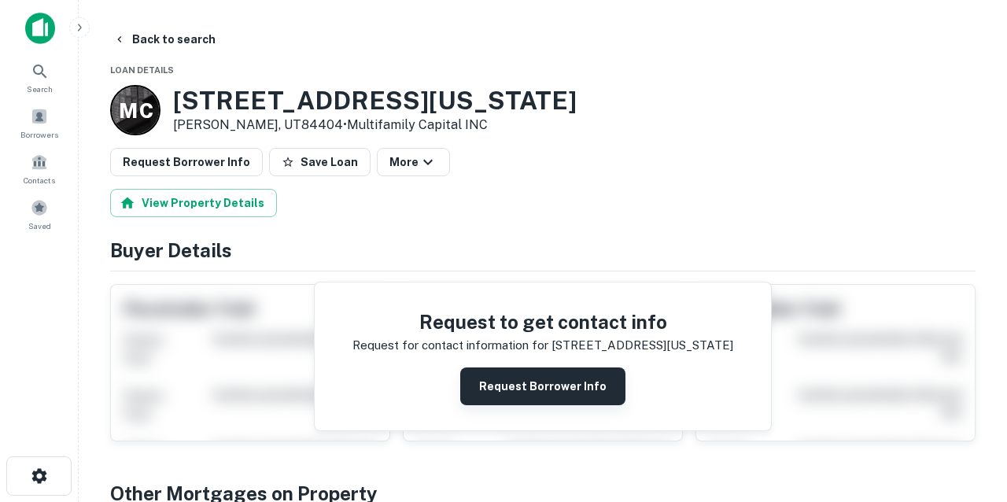
click at [492, 389] on button "Request Borrower Info" at bounding box center [542, 386] width 165 height 38
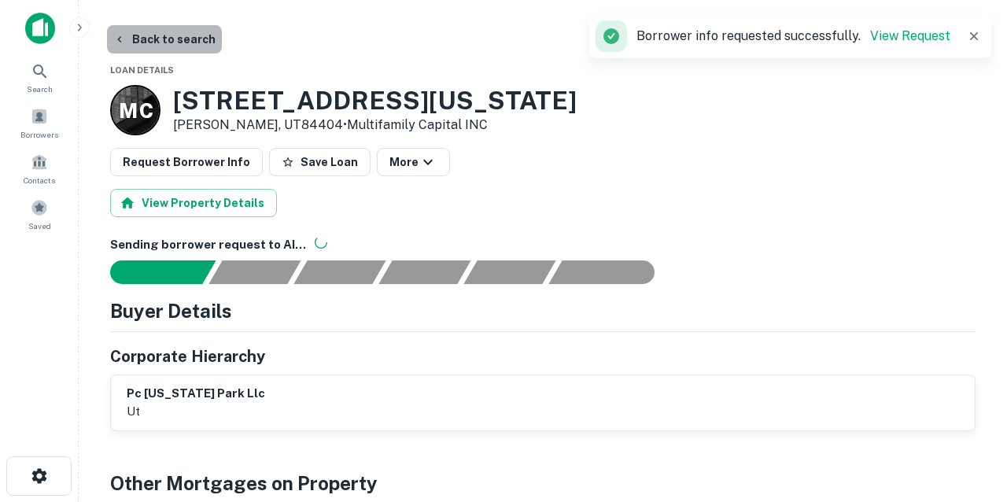
click at [179, 39] on button "Back to search" at bounding box center [164, 39] width 115 height 28
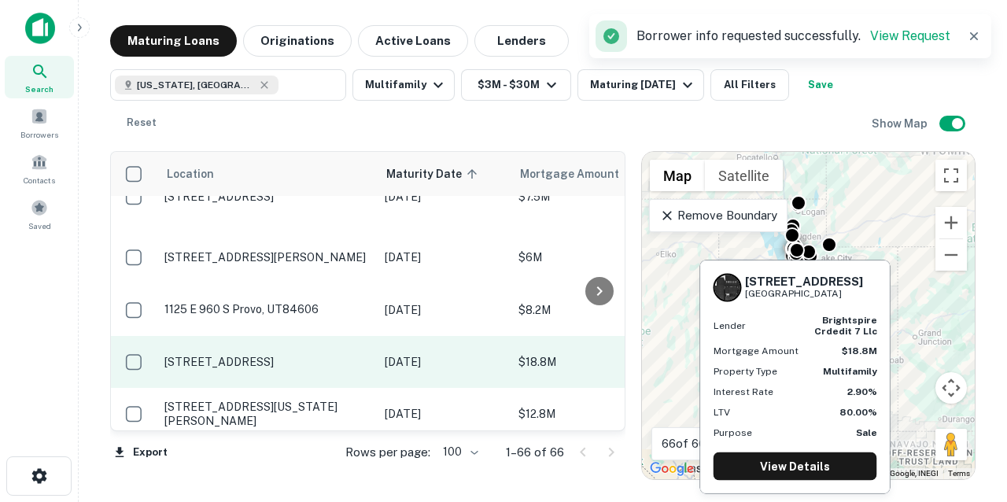
scroll to position [3211, 0]
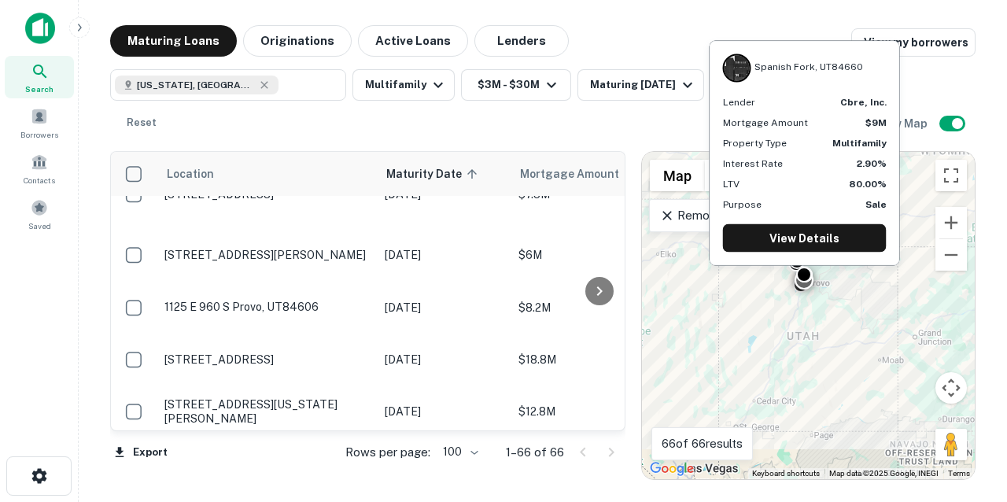
click at [292, 457] on p "Spanish Fork, UT84660" at bounding box center [266, 464] width 205 height 14
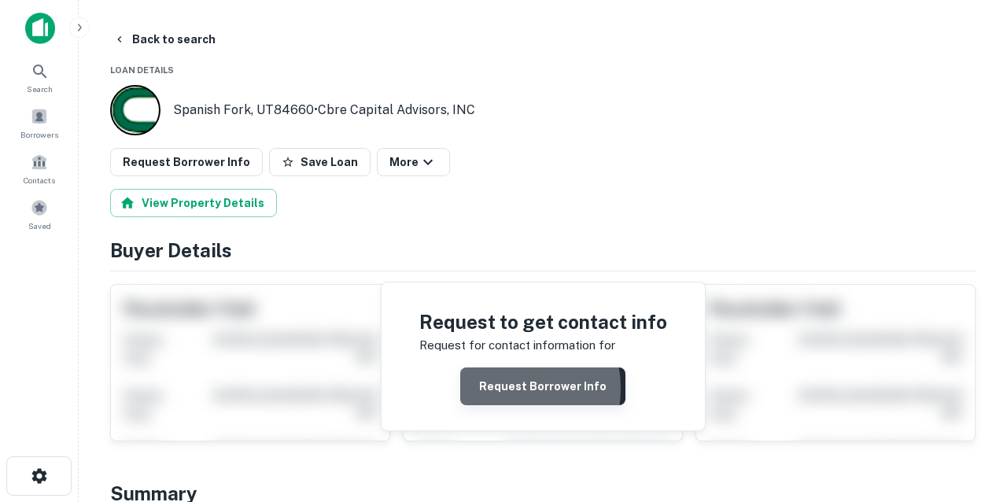
click at [504, 388] on button "Request Borrower Info" at bounding box center [542, 386] width 165 height 38
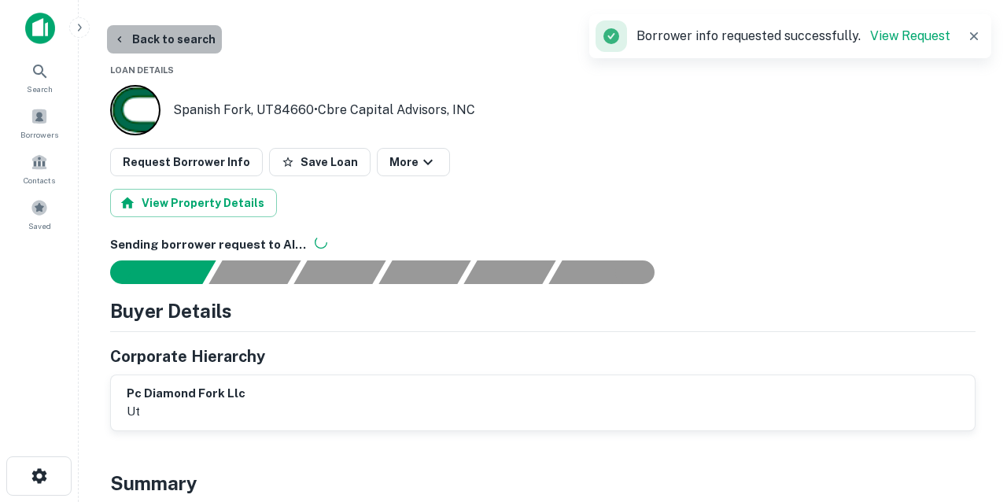
click at [179, 47] on button "Back to search" at bounding box center [164, 39] width 115 height 28
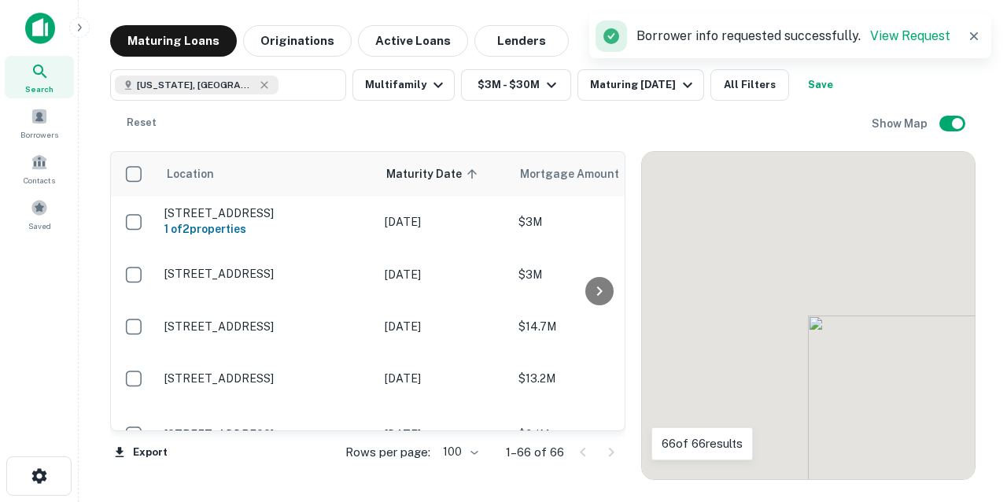
scroll to position [3211, 0]
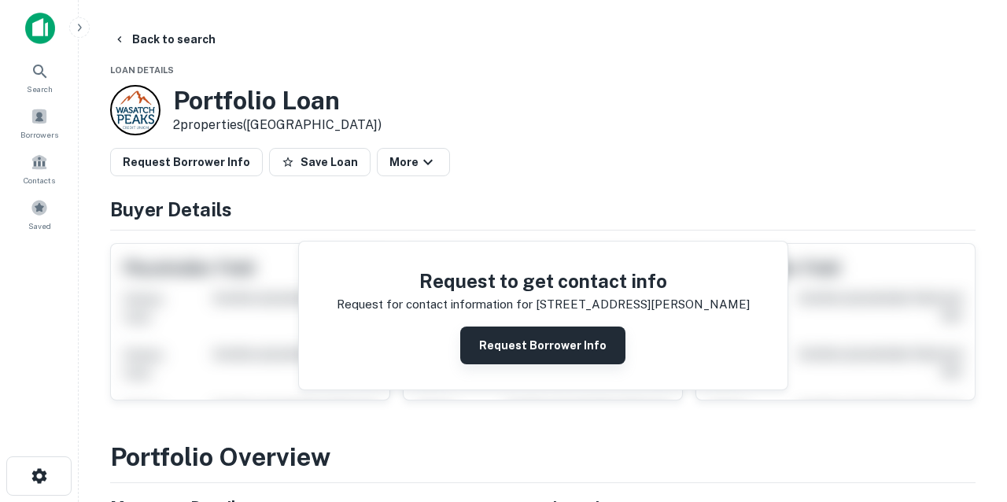
click at [496, 360] on button "Request Borrower Info" at bounding box center [542, 346] width 165 height 38
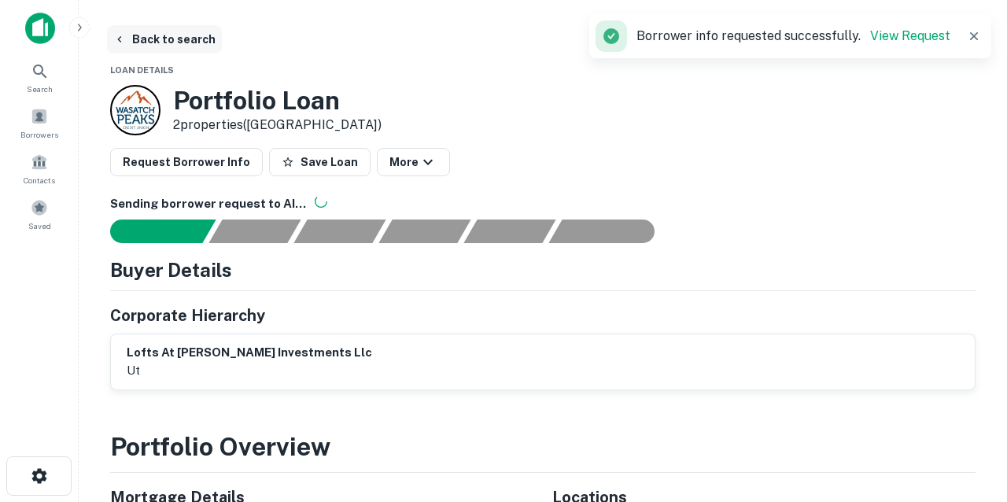
click at [178, 39] on button "Back to search" at bounding box center [164, 39] width 115 height 28
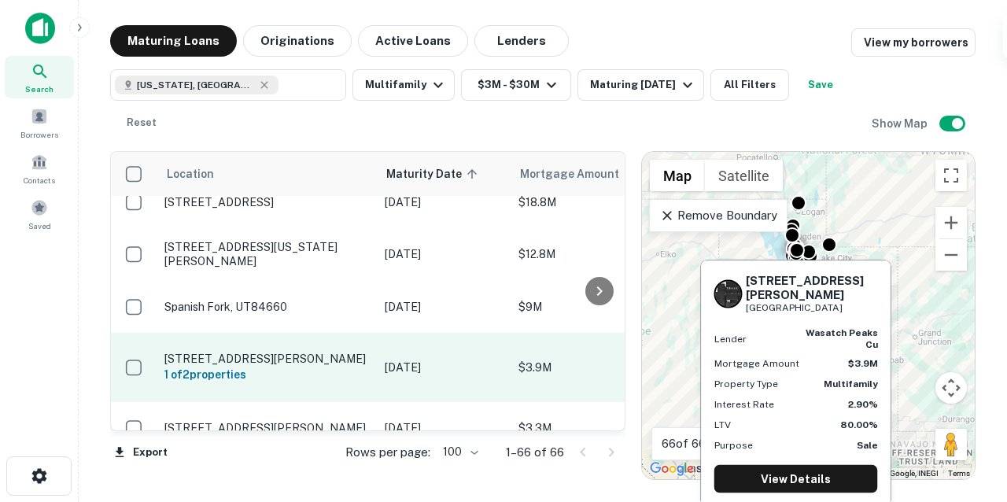
scroll to position [3370, 0]
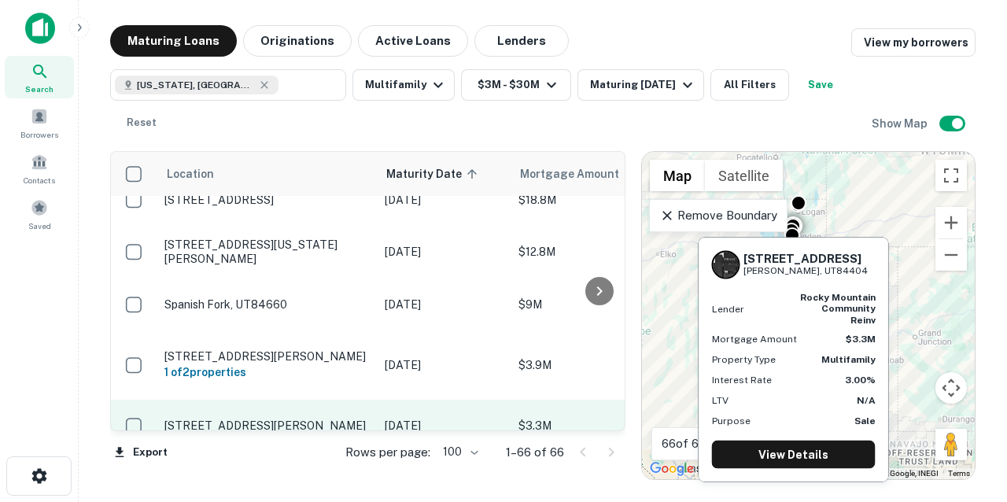
click at [305, 400] on td "[STREET_ADDRESS][PERSON_NAME]" at bounding box center [267, 426] width 220 height 52
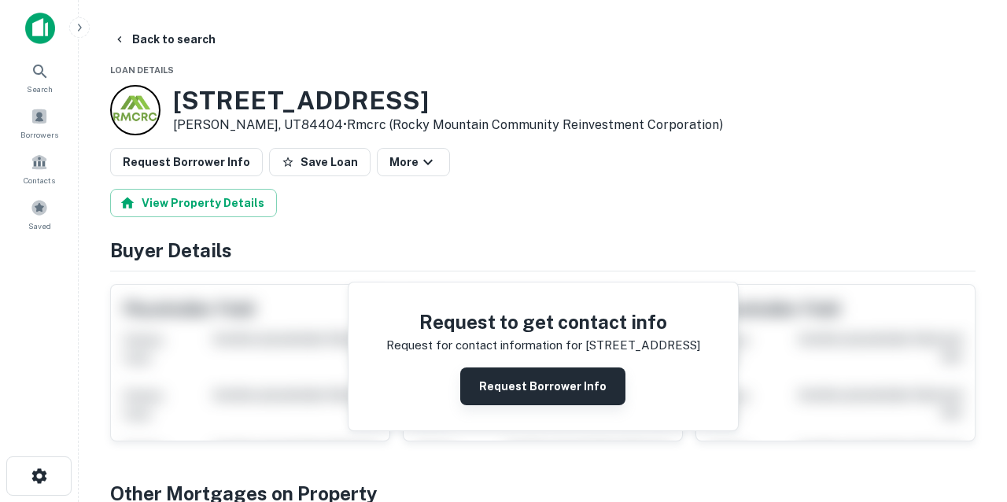
click at [478, 386] on button "Request Borrower Info" at bounding box center [542, 386] width 165 height 38
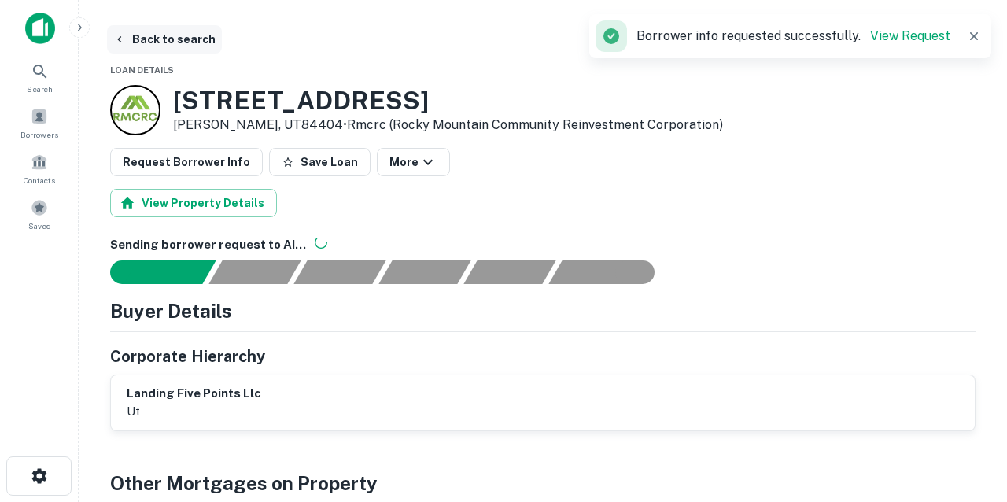
click at [175, 41] on button "Back to search" at bounding box center [164, 39] width 115 height 28
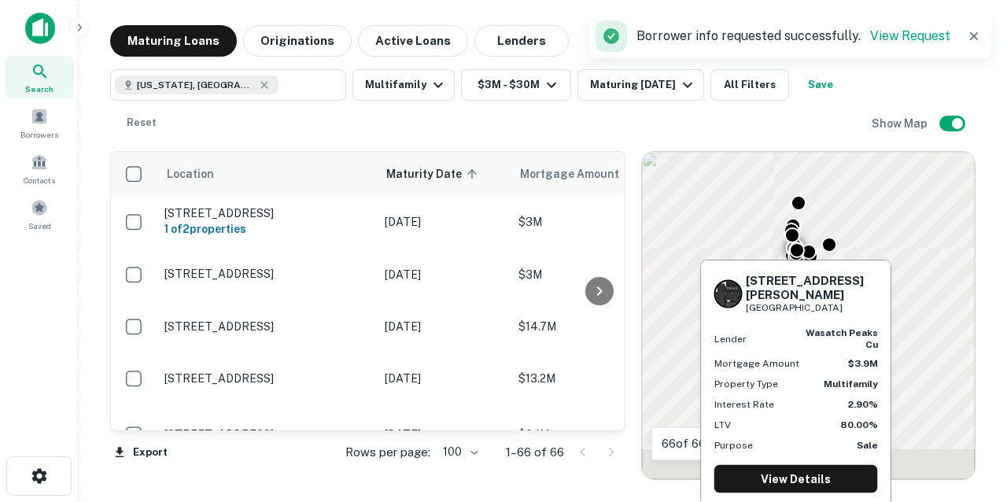
scroll to position [3370, 0]
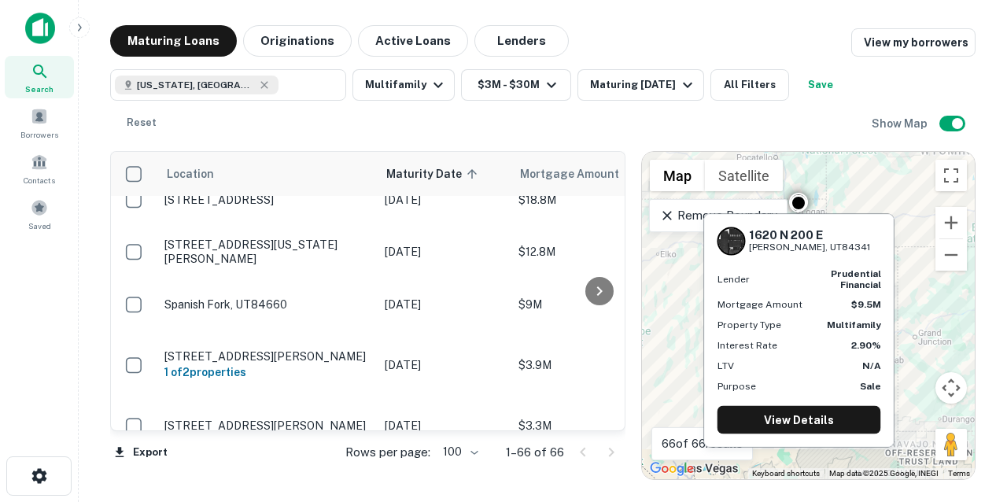
click at [397, 470] on p "[DATE]" at bounding box center [444, 478] width 118 height 17
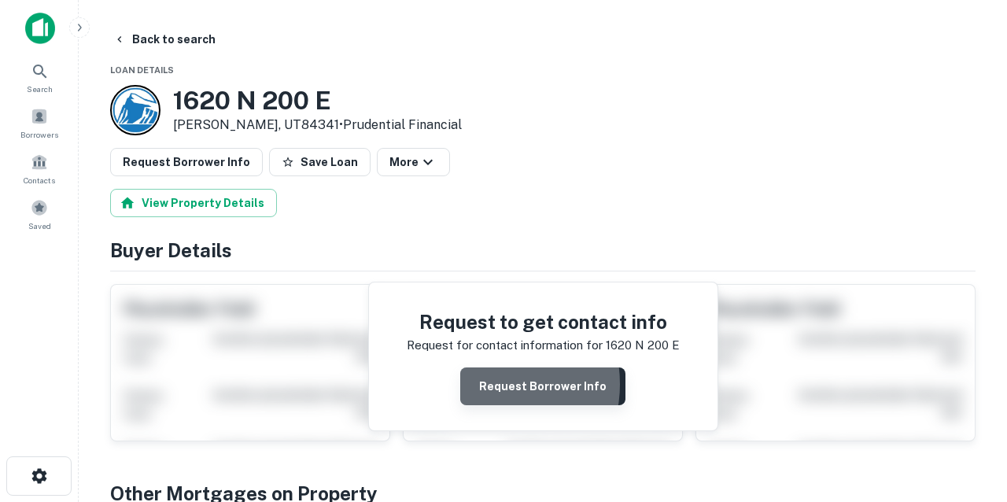
click at [481, 383] on button "Request Borrower Info" at bounding box center [542, 386] width 165 height 38
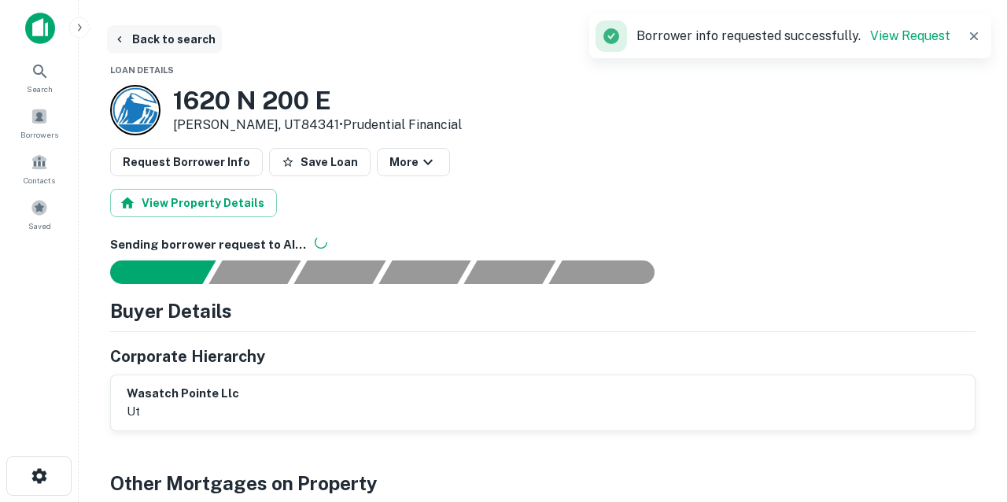
click at [174, 46] on button "Back to search" at bounding box center [164, 39] width 115 height 28
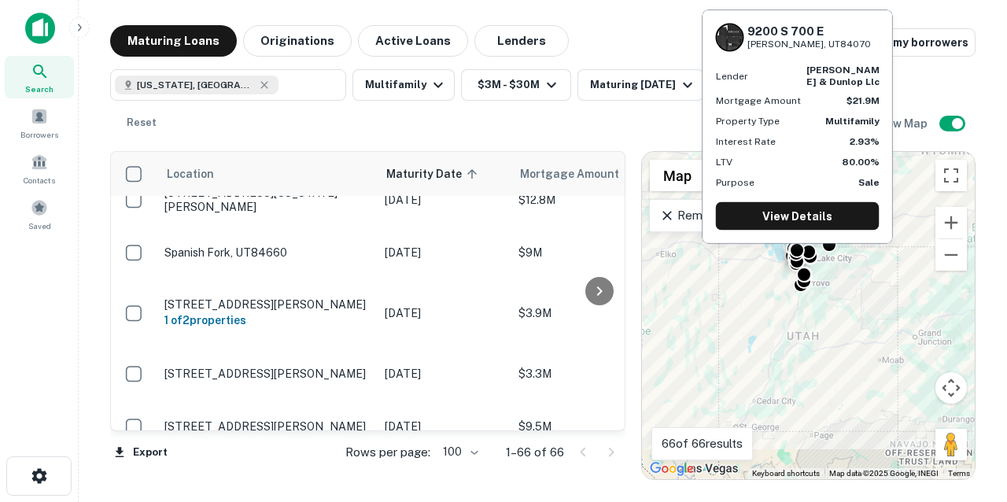
scroll to position [3422, 0]
click at [315, 474] on p "[STREET_ADDRESS][PERSON_NAME]" at bounding box center [266, 481] width 205 height 14
